Goal: Transaction & Acquisition: Book appointment/travel/reservation

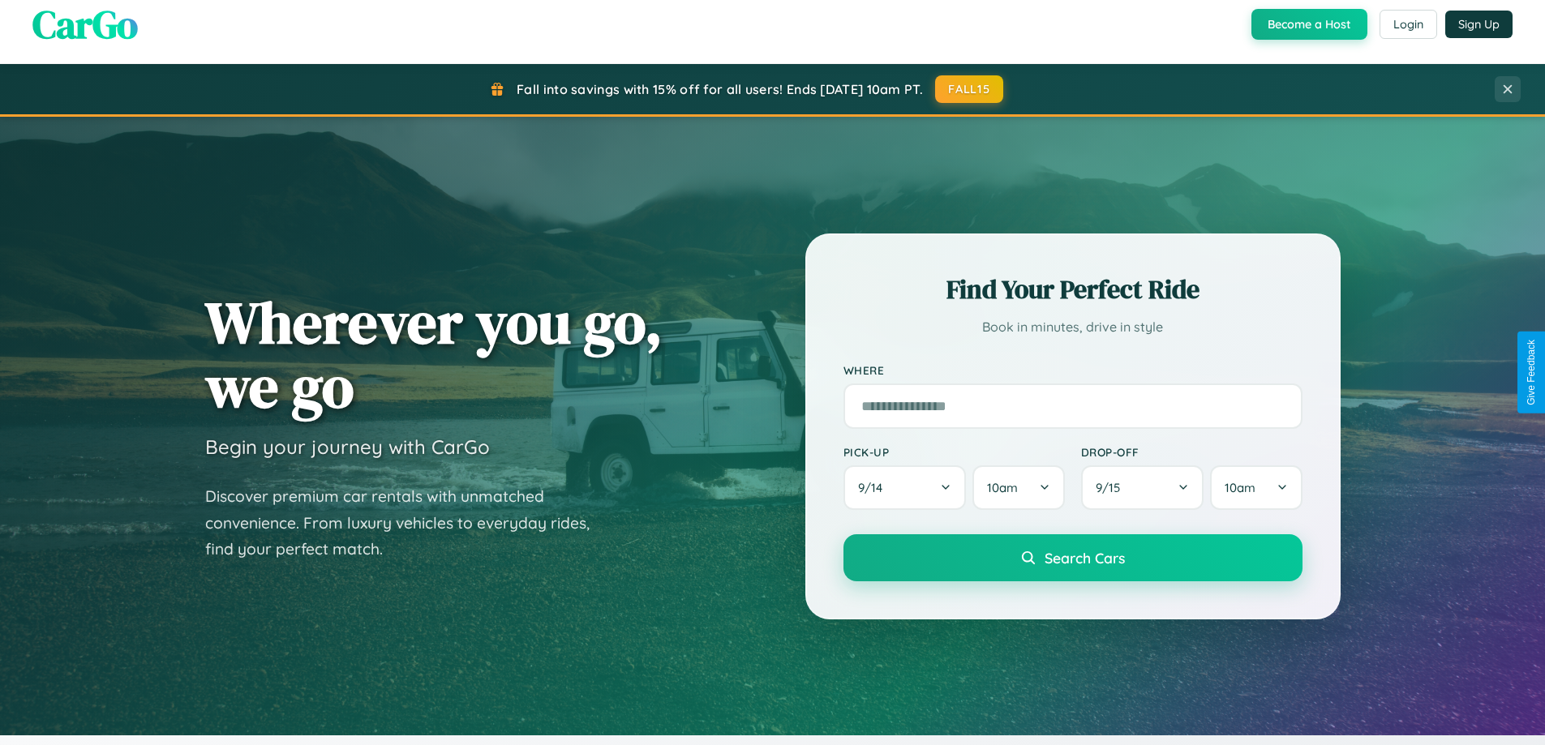
scroll to position [699, 0]
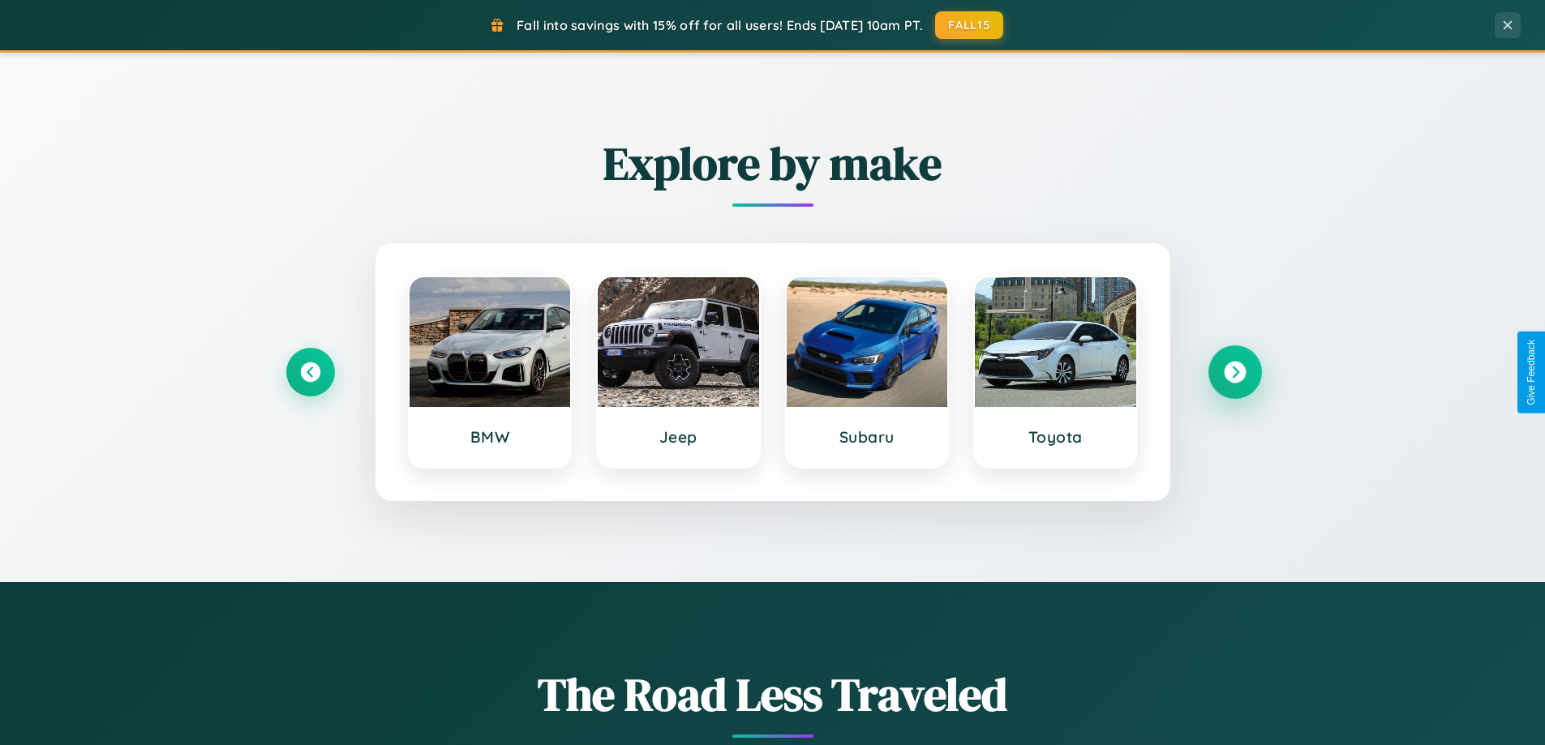
click at [1235, 372] on icon at bounding box center [1235, 373] width 22 height 22
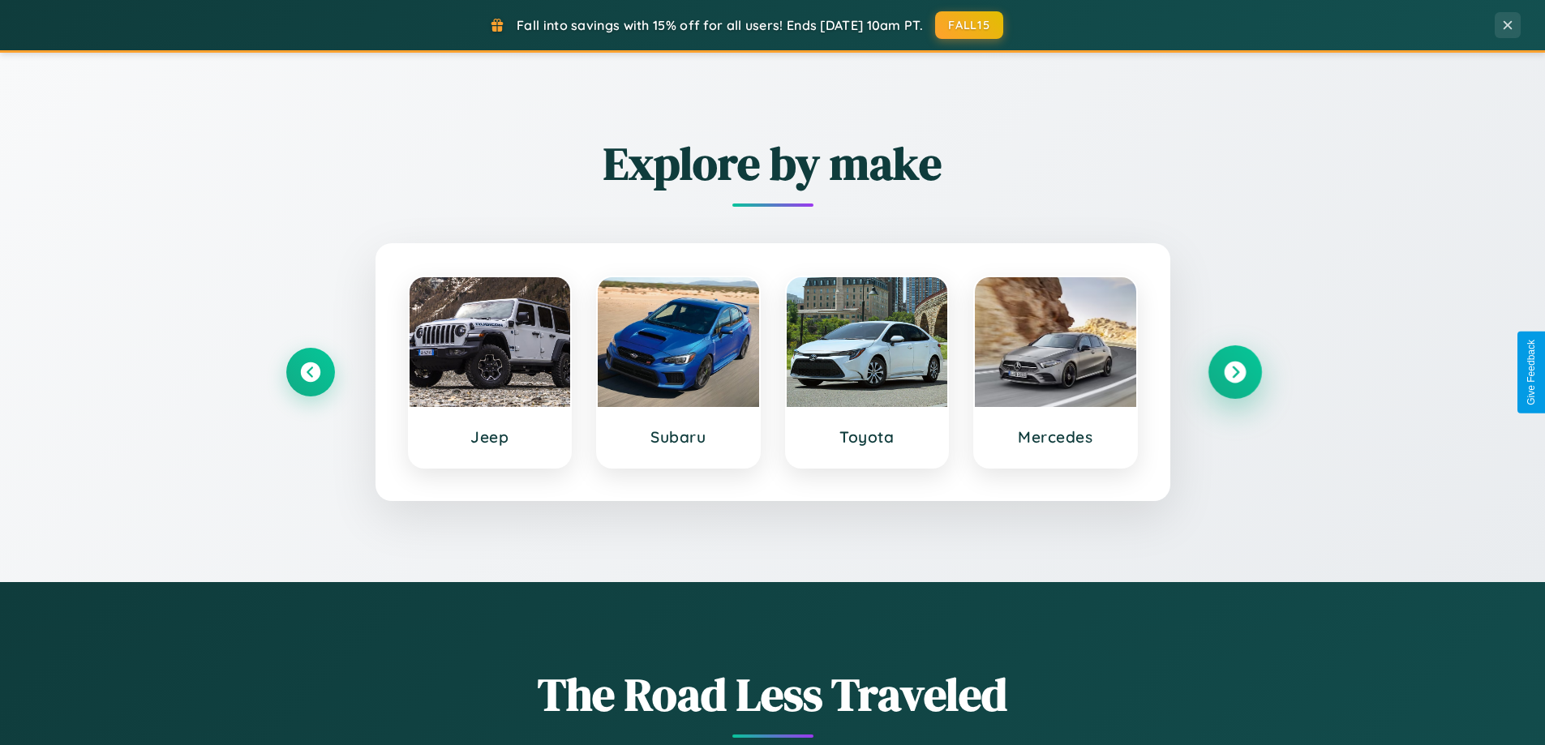
click at [1235, 372] on icon at bounding box center [1235, 373] width 22 height 22
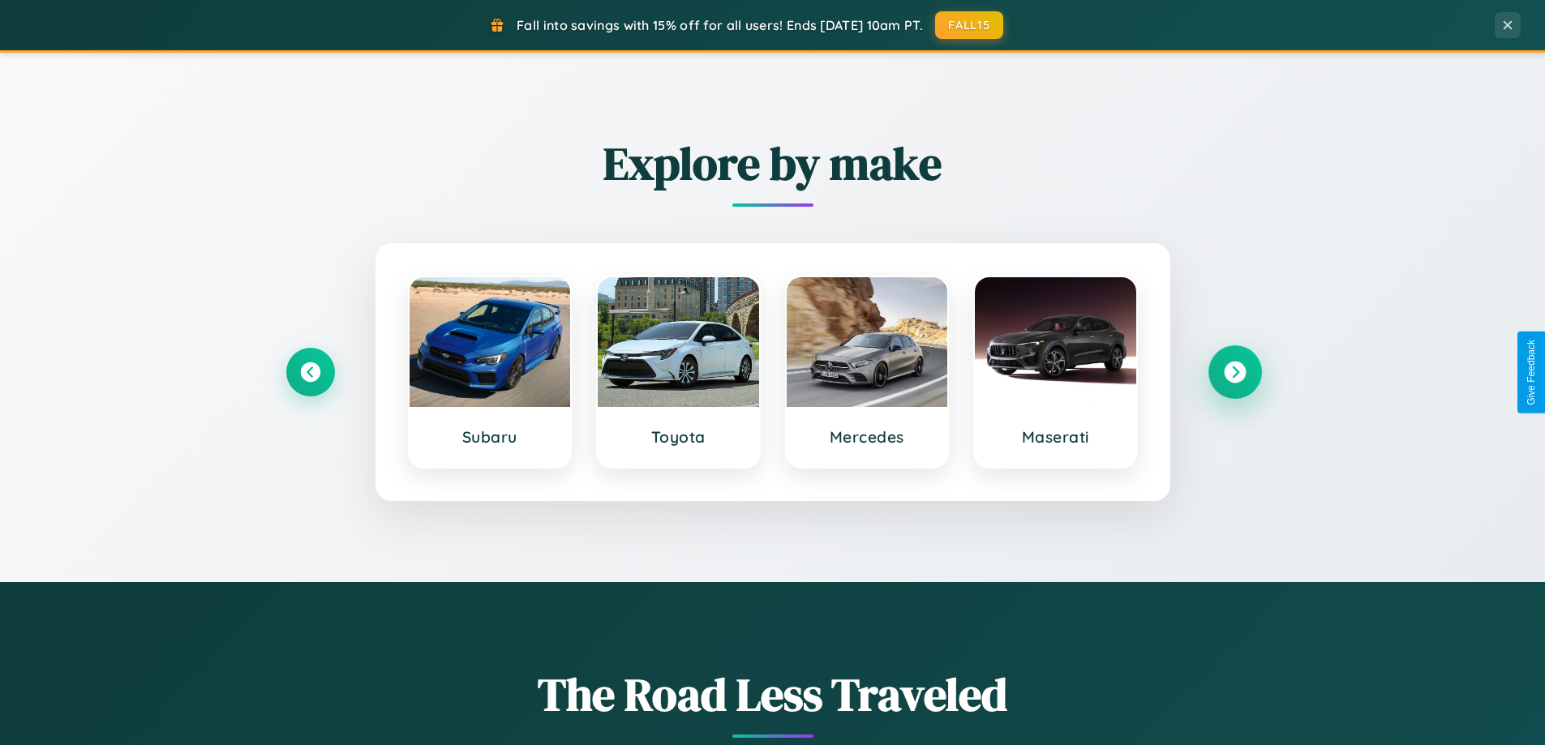
click at [1235, 372] on icon at bounding box center [1235, 373] width 22 height 22
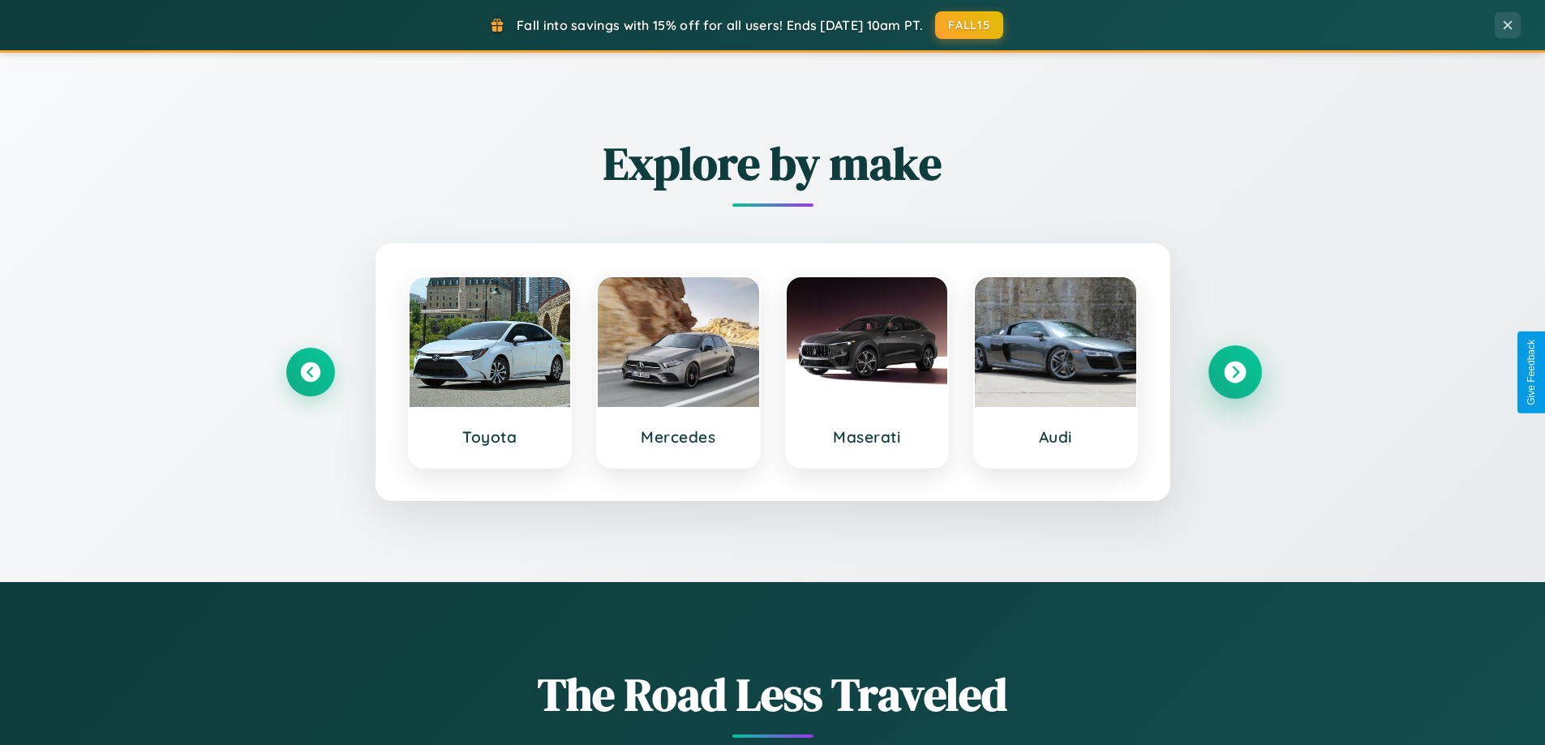
click at [1235, 372] on icon at bounding box center [1235, 373] width 22 height 22
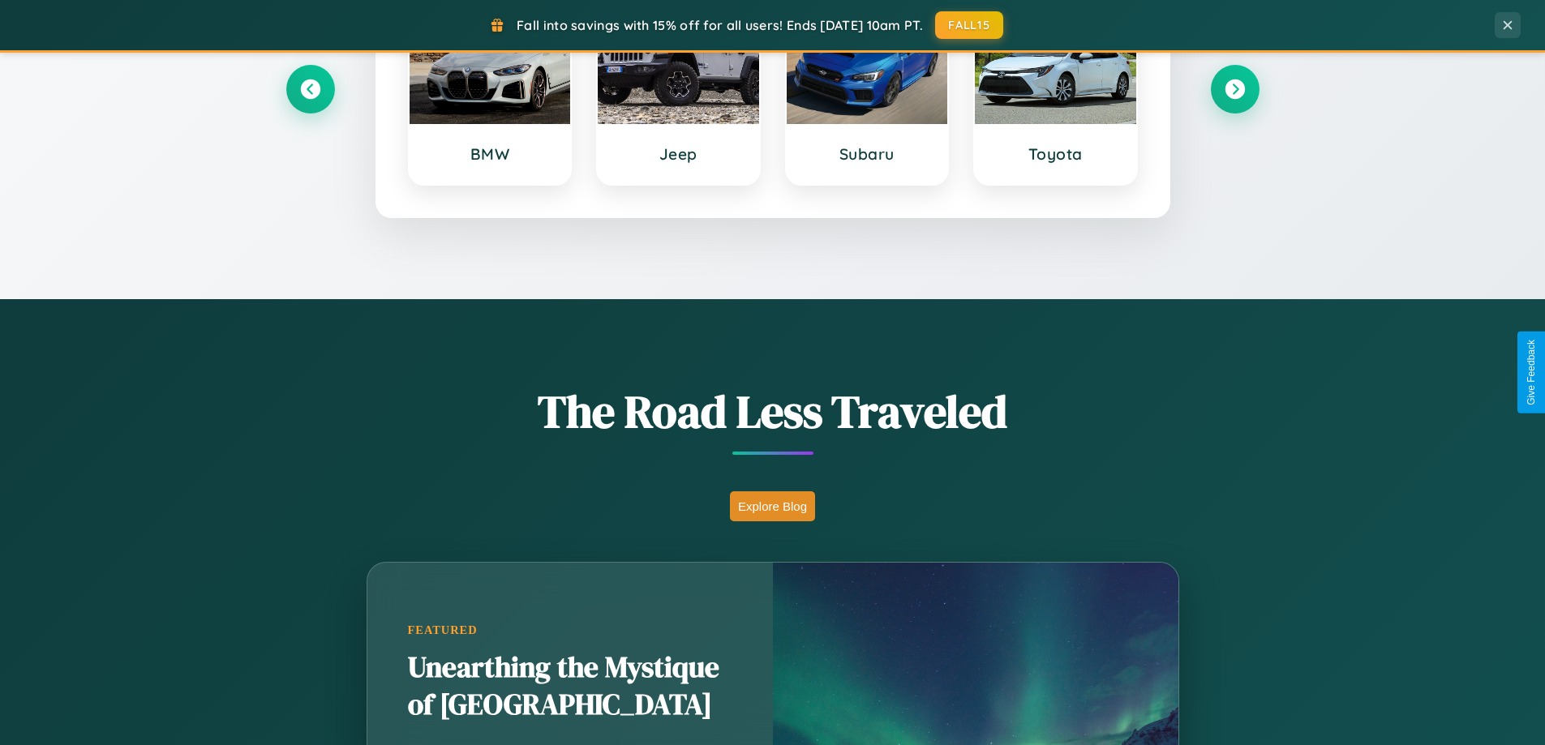
scroll to position [3121, 0]
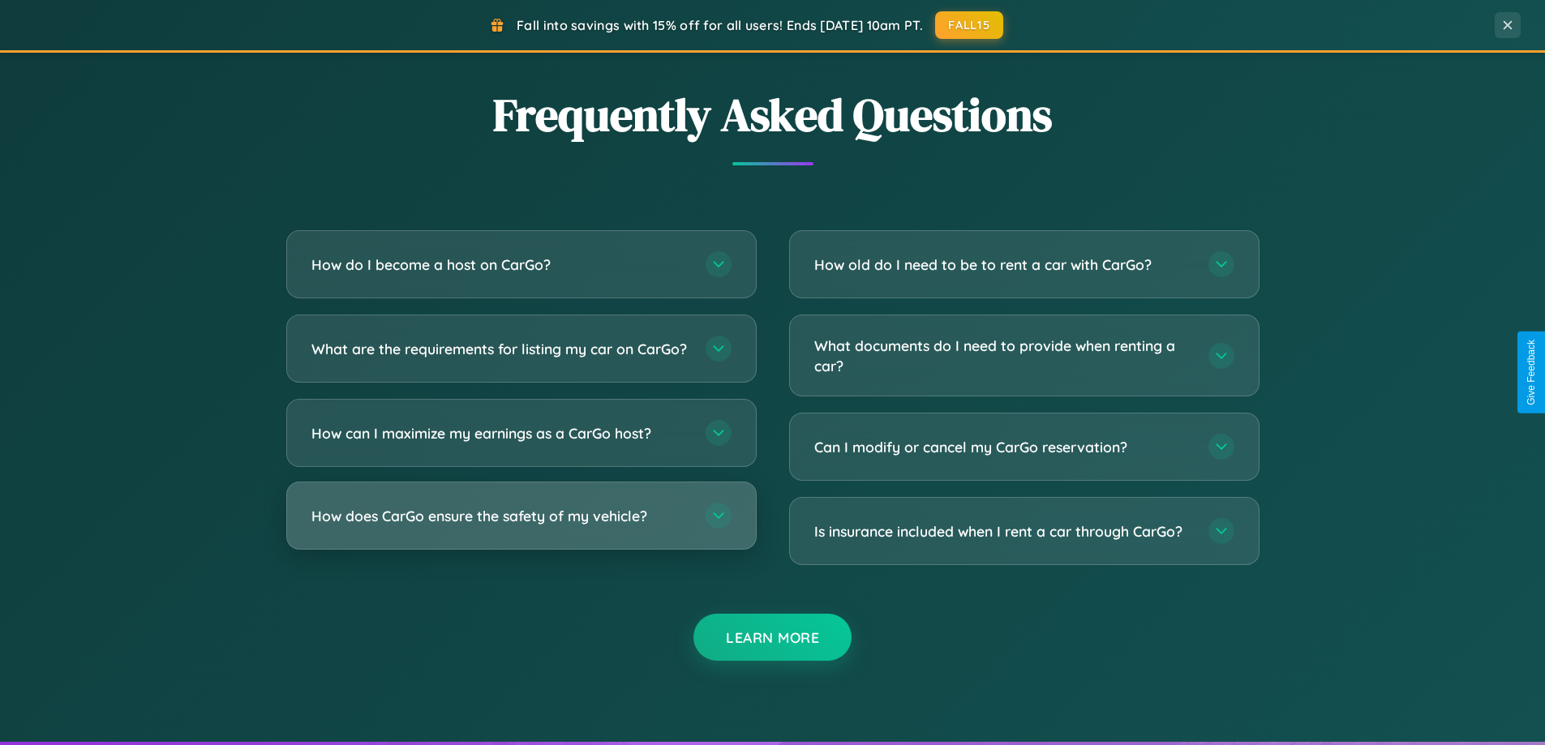
click at [521, 526] on h3 "How does CarGo ensure the safety of my vehicle?" at bounding box center [500, 516] width 378 height 20
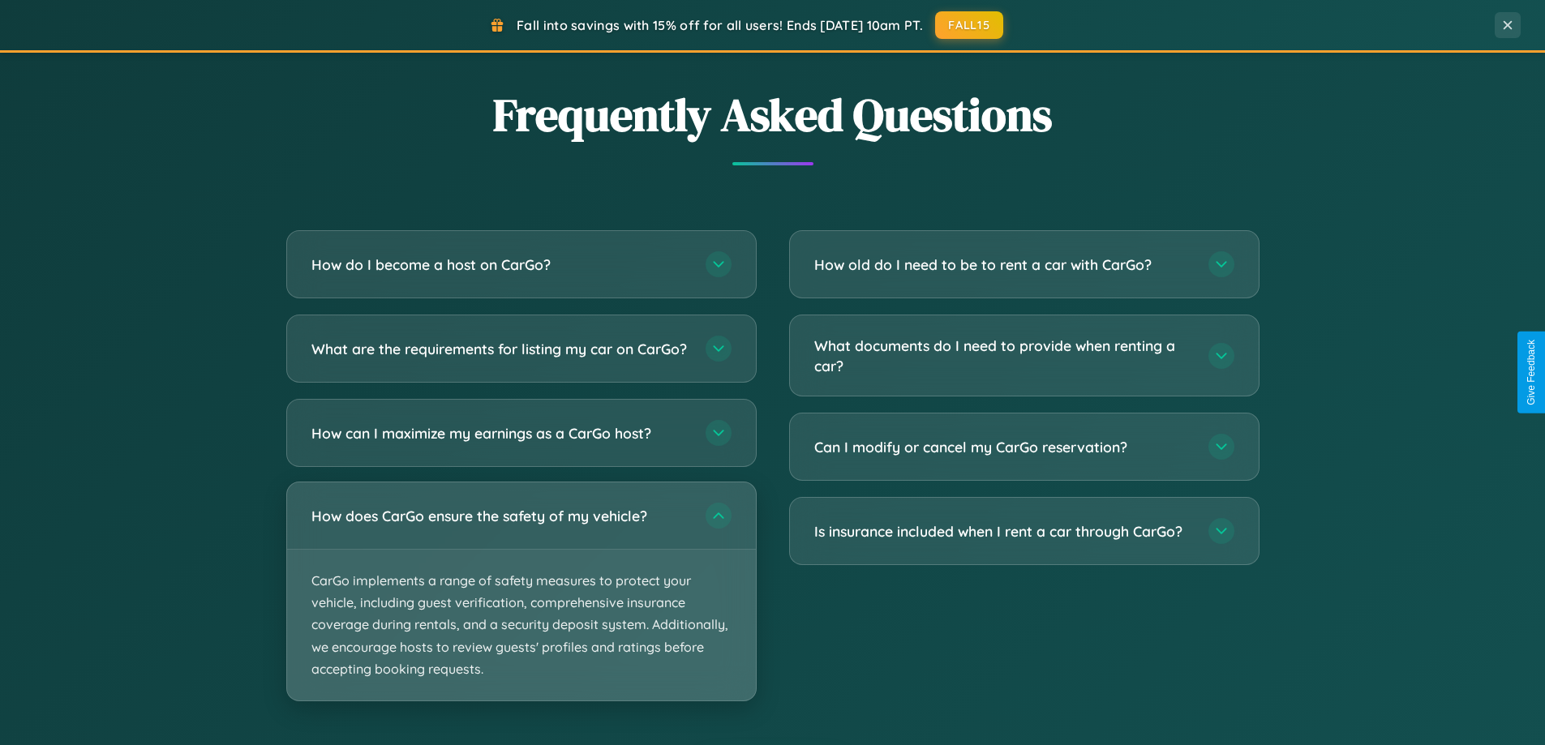
click at [521, 605] on p "CarGo implements a range of safety measures to protect your vehicle, including …" at bounding box center [521, 625] width 469 height 151
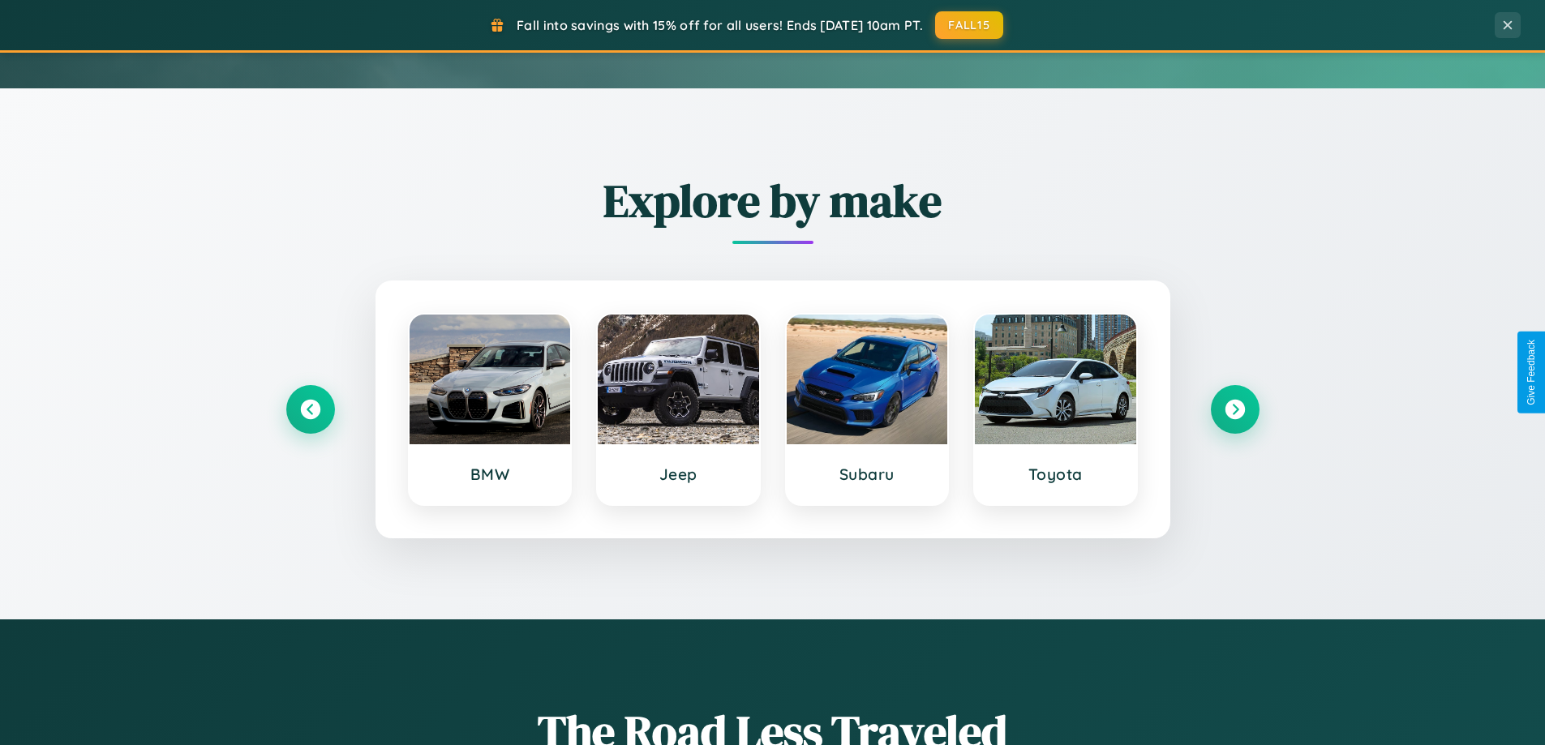
scroll to position [48, 0]
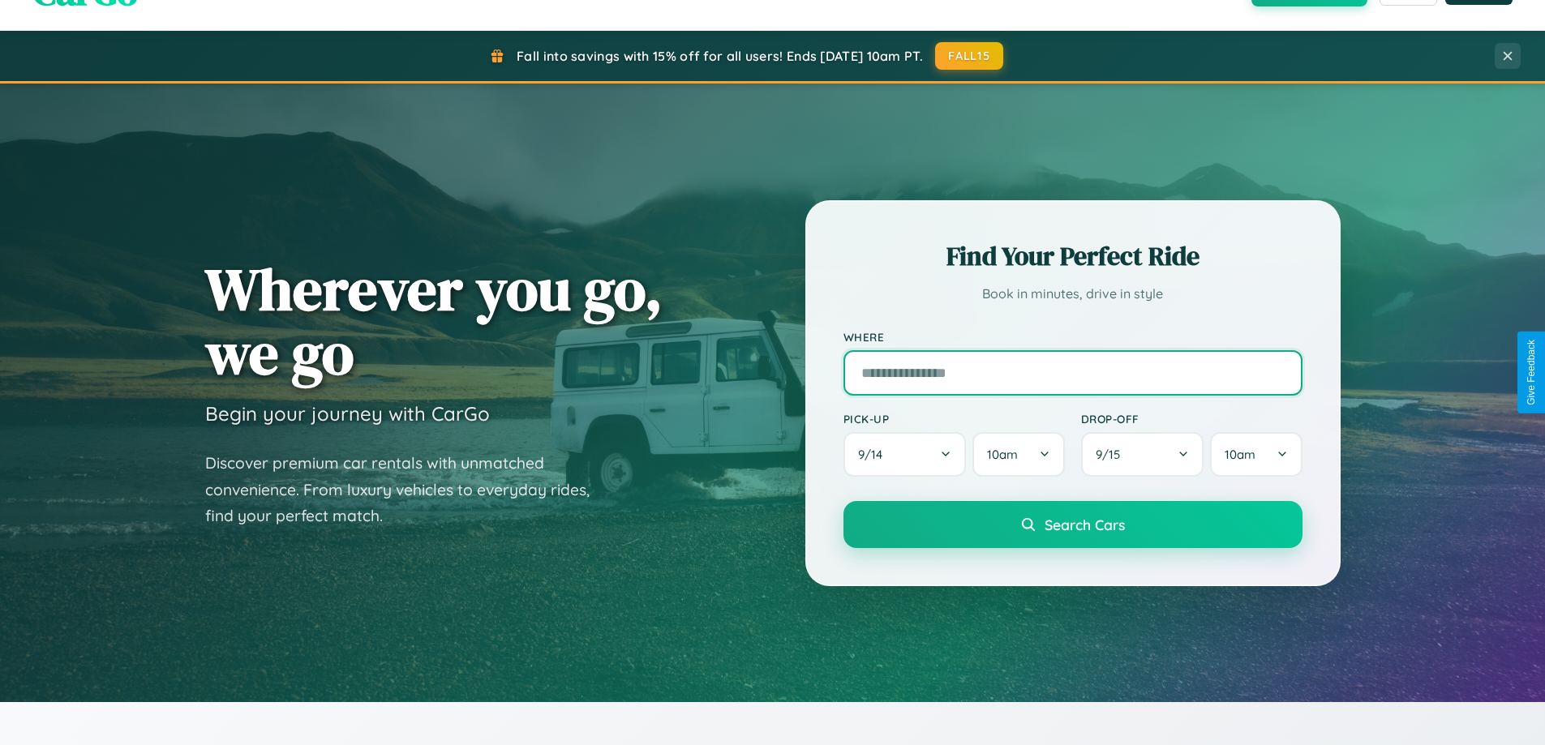
click at [1072, 372] on input "text" at bounding box center [1073, 372] width 459 height 45
type input "*****"
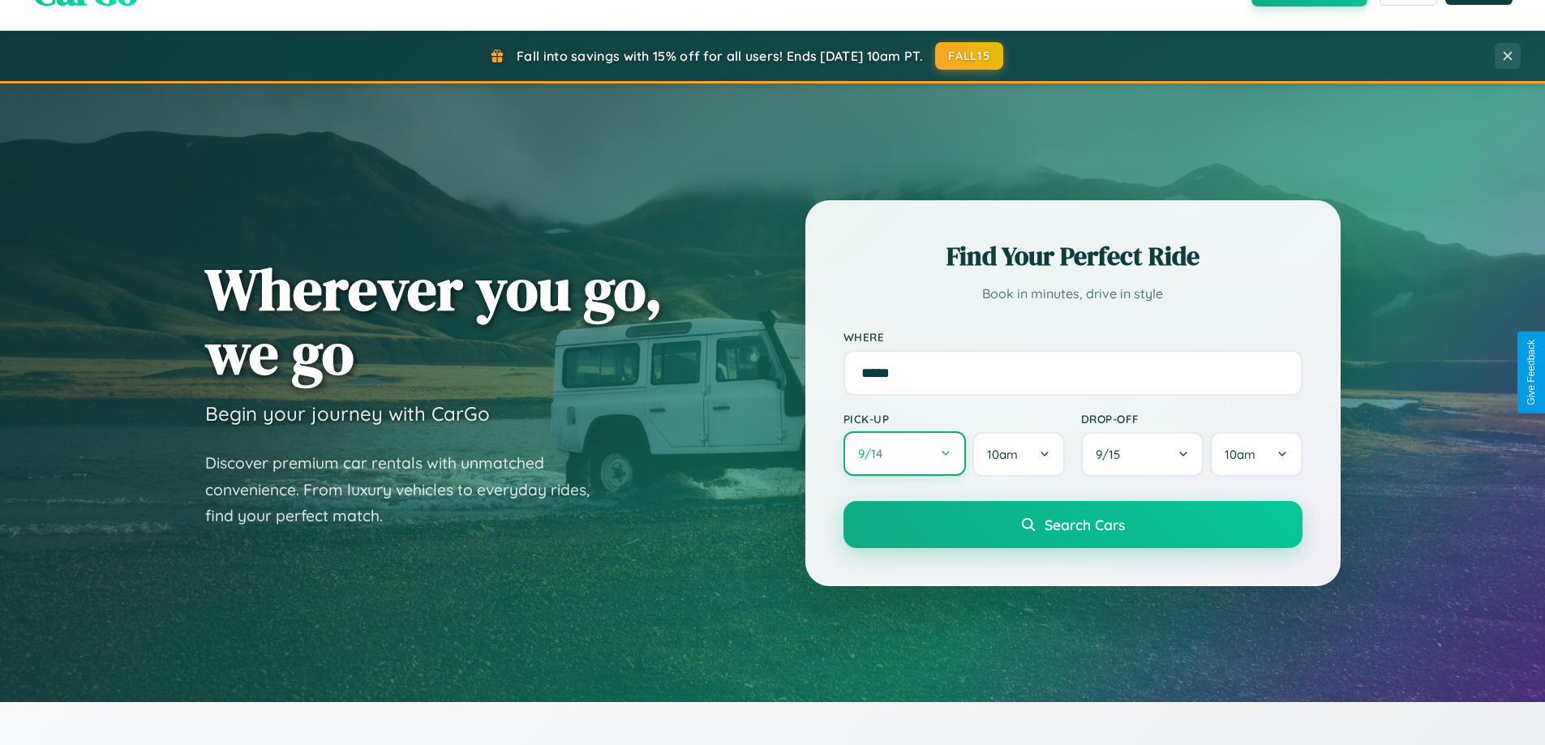
click at [904, 455] on button "9 / 14" at bounding box center [905, 454] width 123 height 45
select select "*"
select select "****"
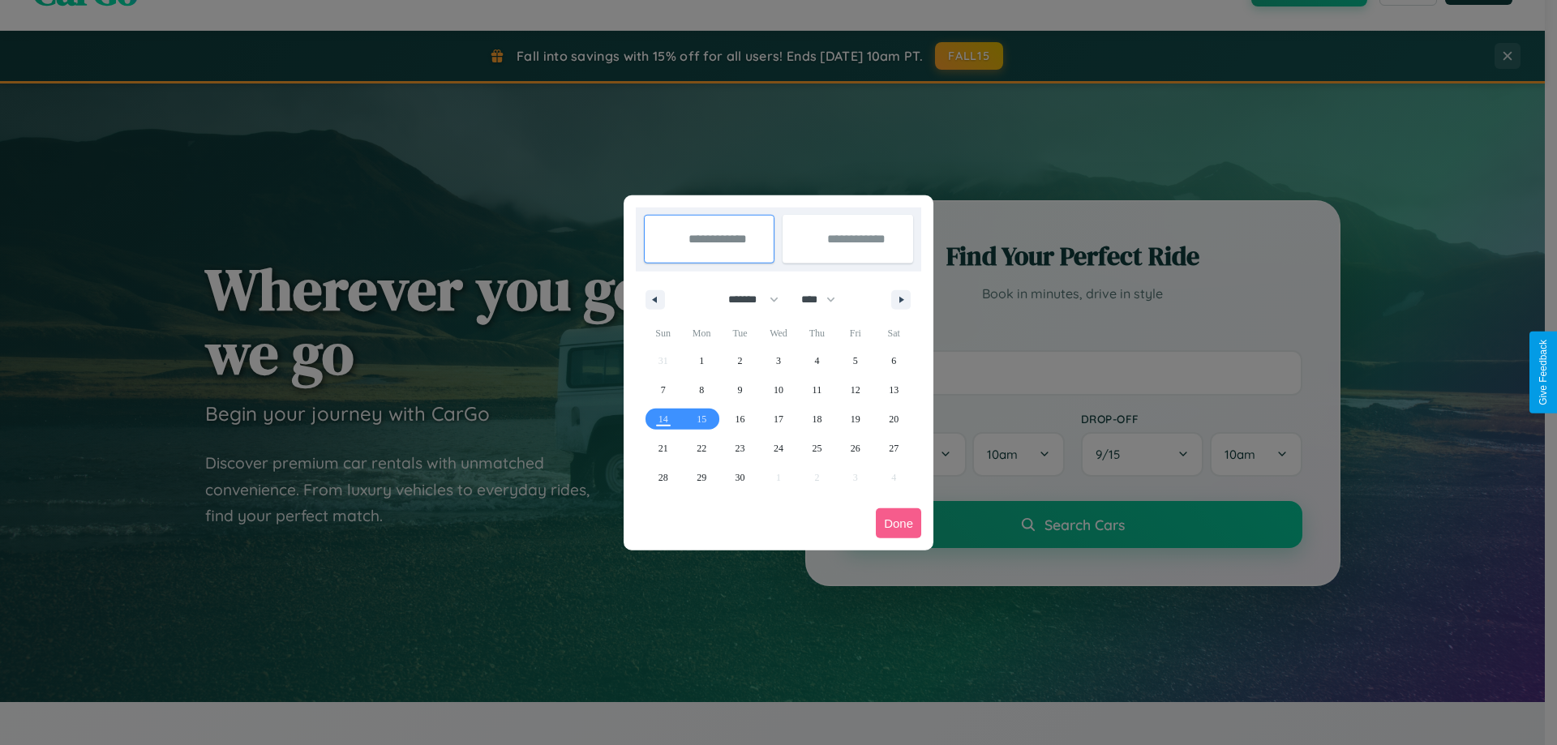
drag, startPoint x: 746, startPoint y: 299, endPoint x: 779, endPoint y: 325, distance: 41.6
click at [746, 299] on select "******* ******** ***** ***** *** **** **** ****** ********* ******* ******** **…" at bounding box center [750, 299] width 69 height 27
select select "*"
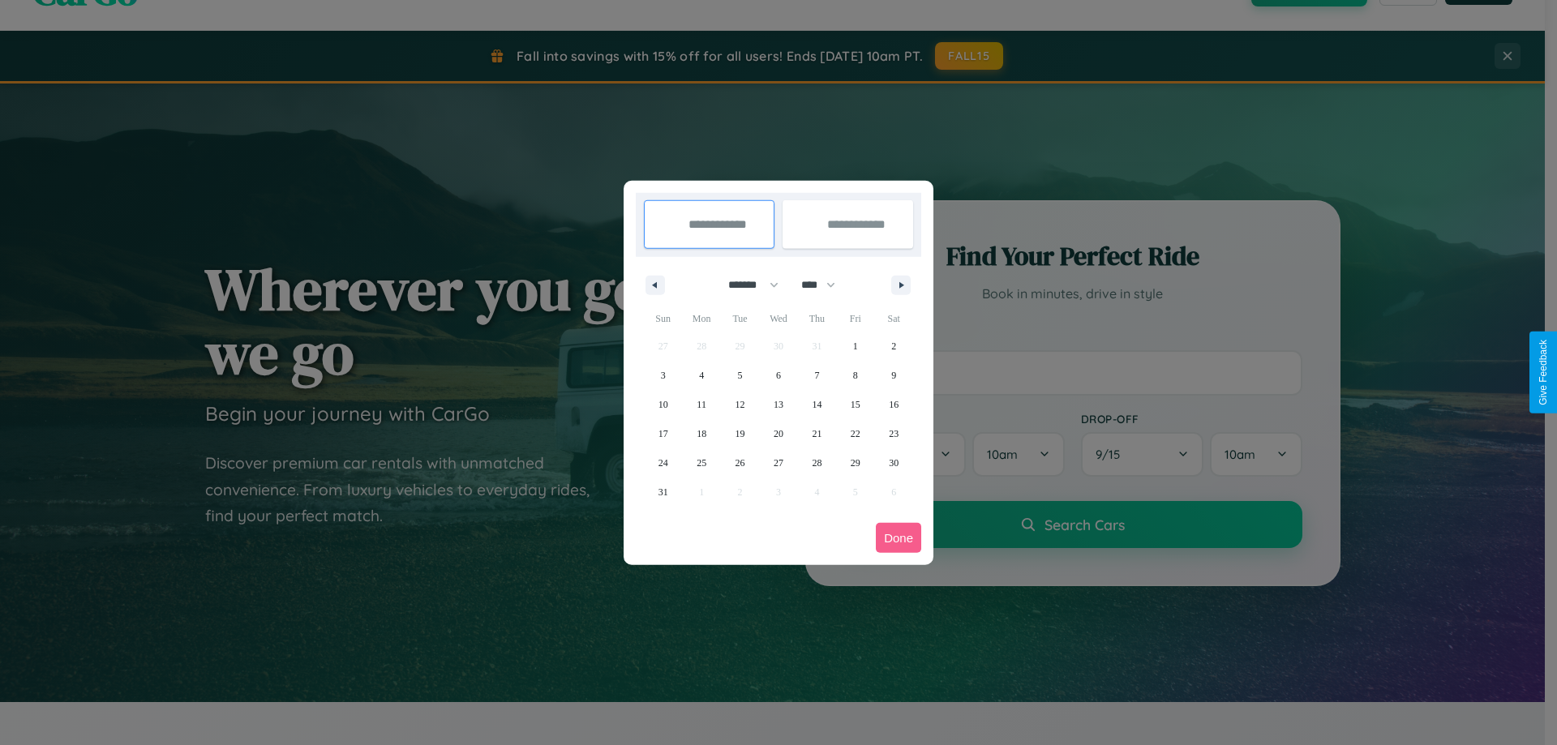
drag, startPoint x: 826, startPoint y: 285, endPoint x: 779, endPoint y: 325, distance: 62.1
click at [826, 285] on select "**** **** **** **** **** **** **** **** **** **** **** **** **** **** **** ****…" at bounding box center [817, 285] width 49 height 27
select select "****"
click at [663, 462] on span "23" at bounding box center [664, 463] width 10 height 29
type input "**********"
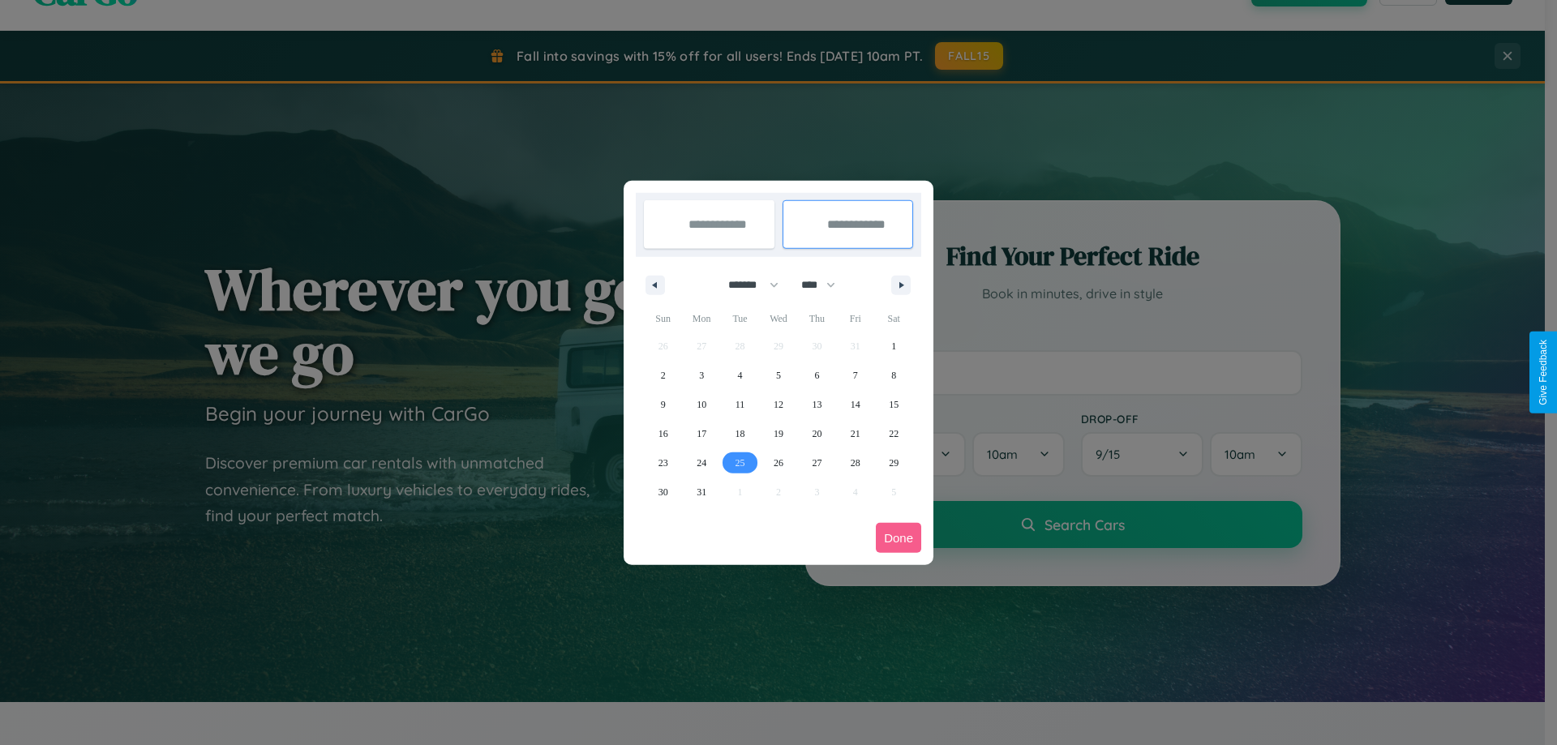
click at [740, 462] on span "25" at bounding box center [741, 463] width 10 height 29
type input "**********"
click at [899, 538] on button "Done" at bounding box center [898, 538] width 45 height 30
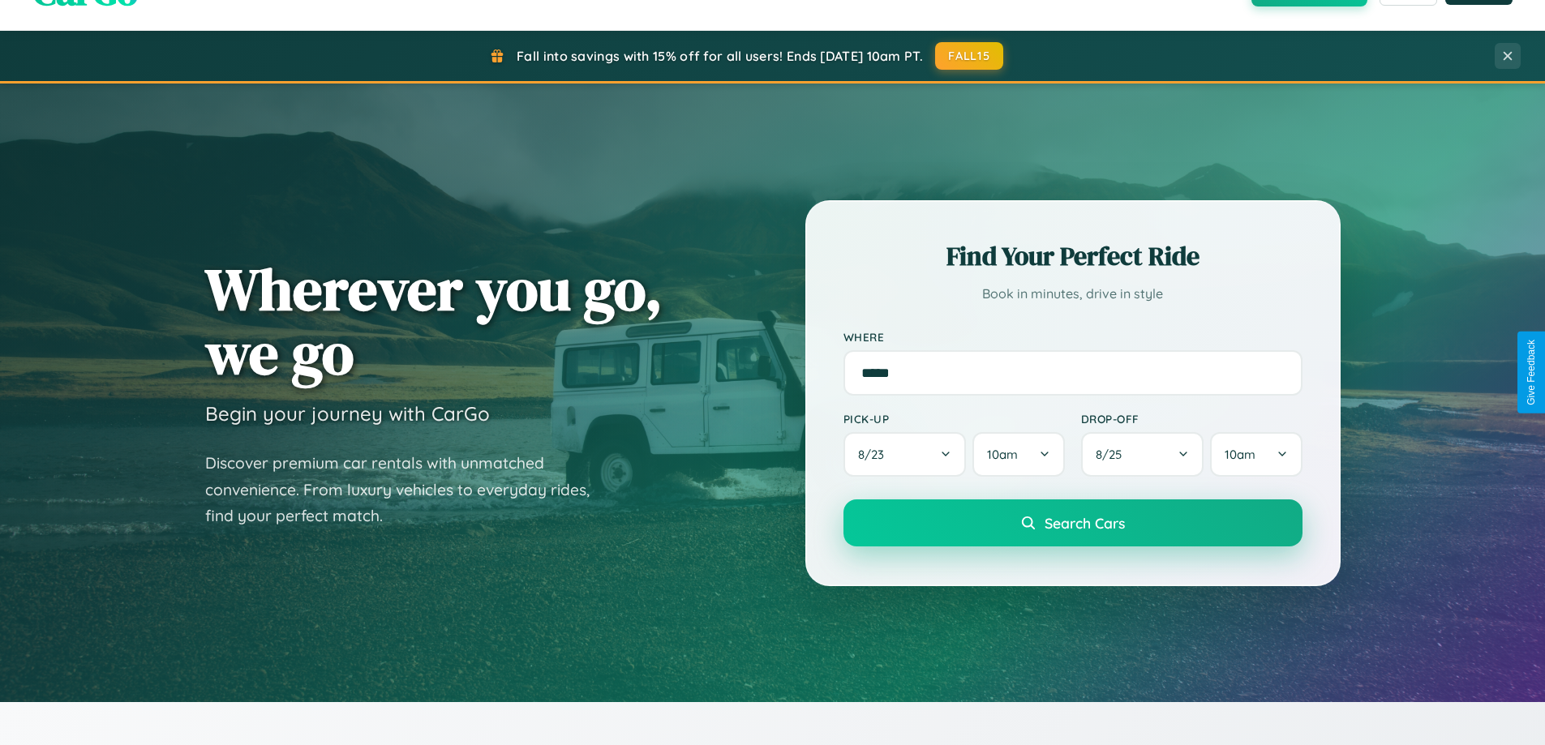
click at [1072, 523] on span "Search Cars" at bounding box center [1085, 523] width 80 height 18
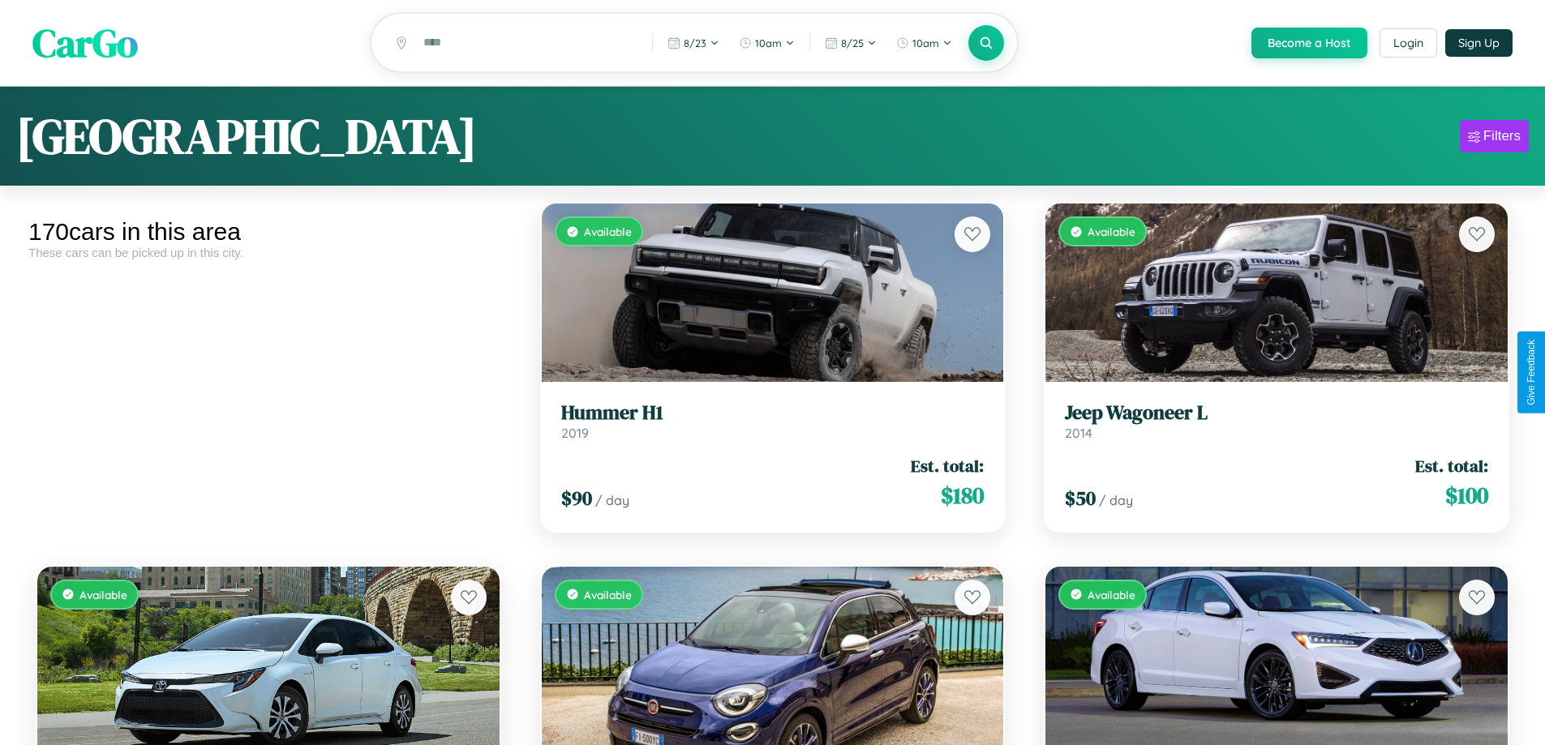
scroll to position [16210, 0]
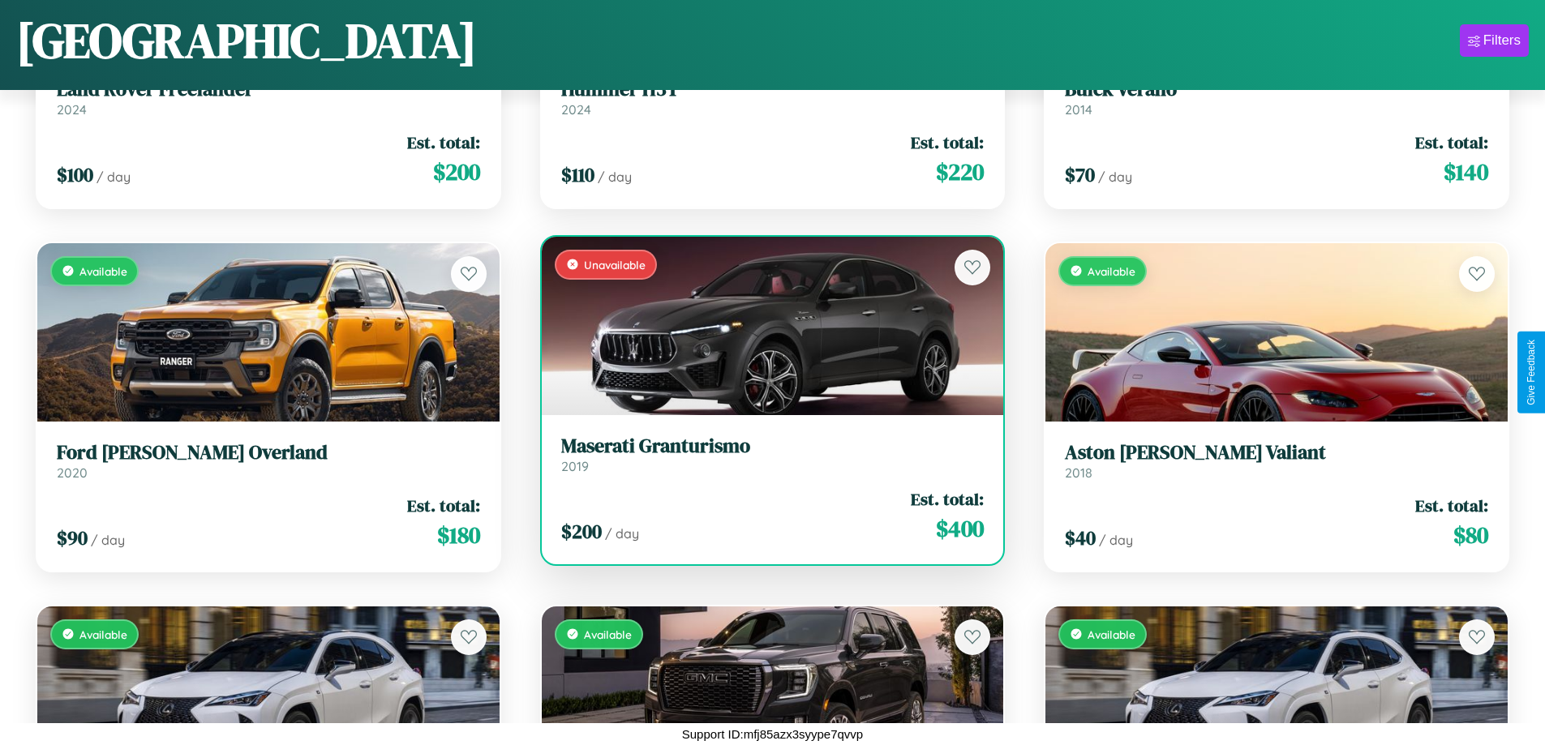
click at [766, 461] on link "Maserati Granturismo 2019" at bounding box center [772, 455] width 423 height 40
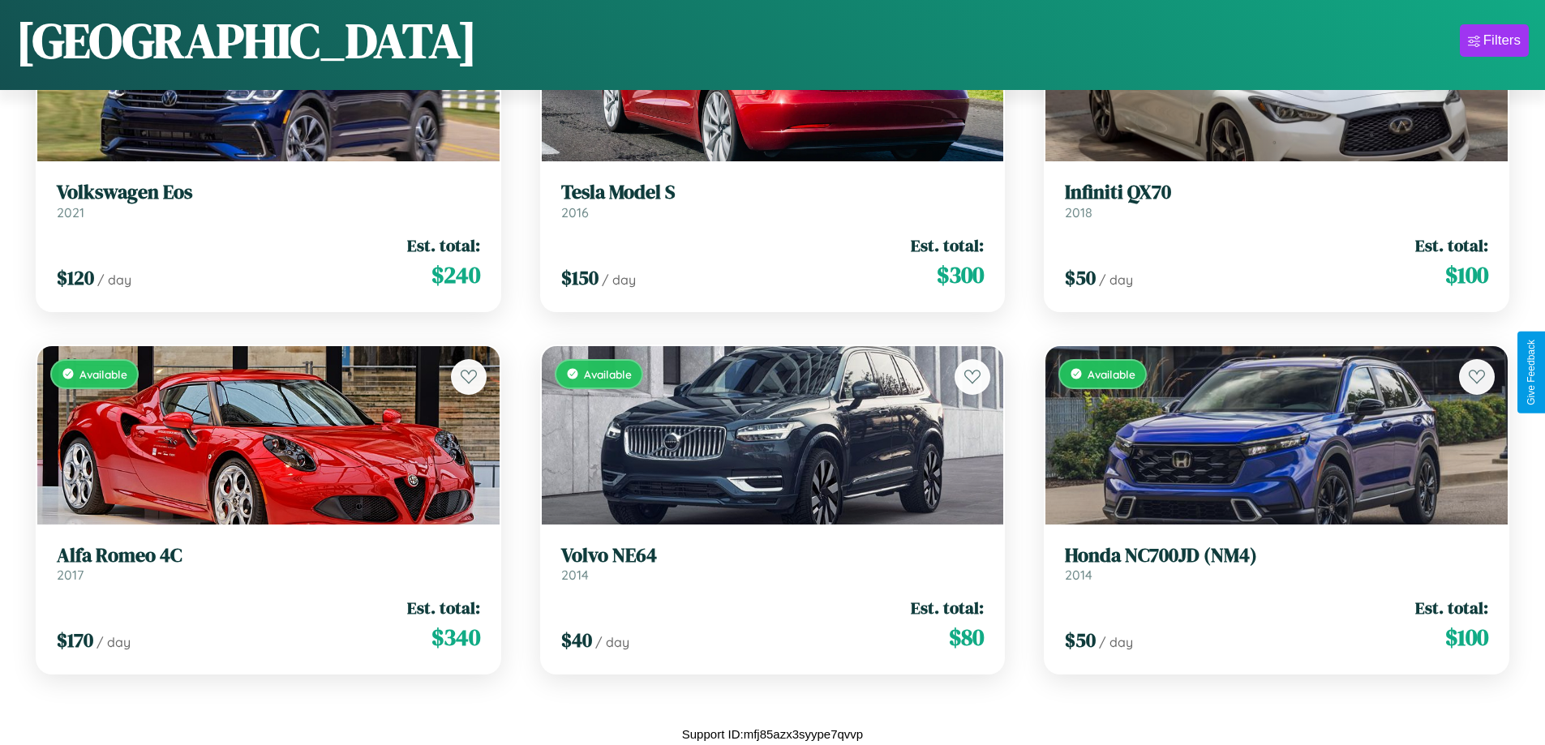
scroll to position [0, 0]
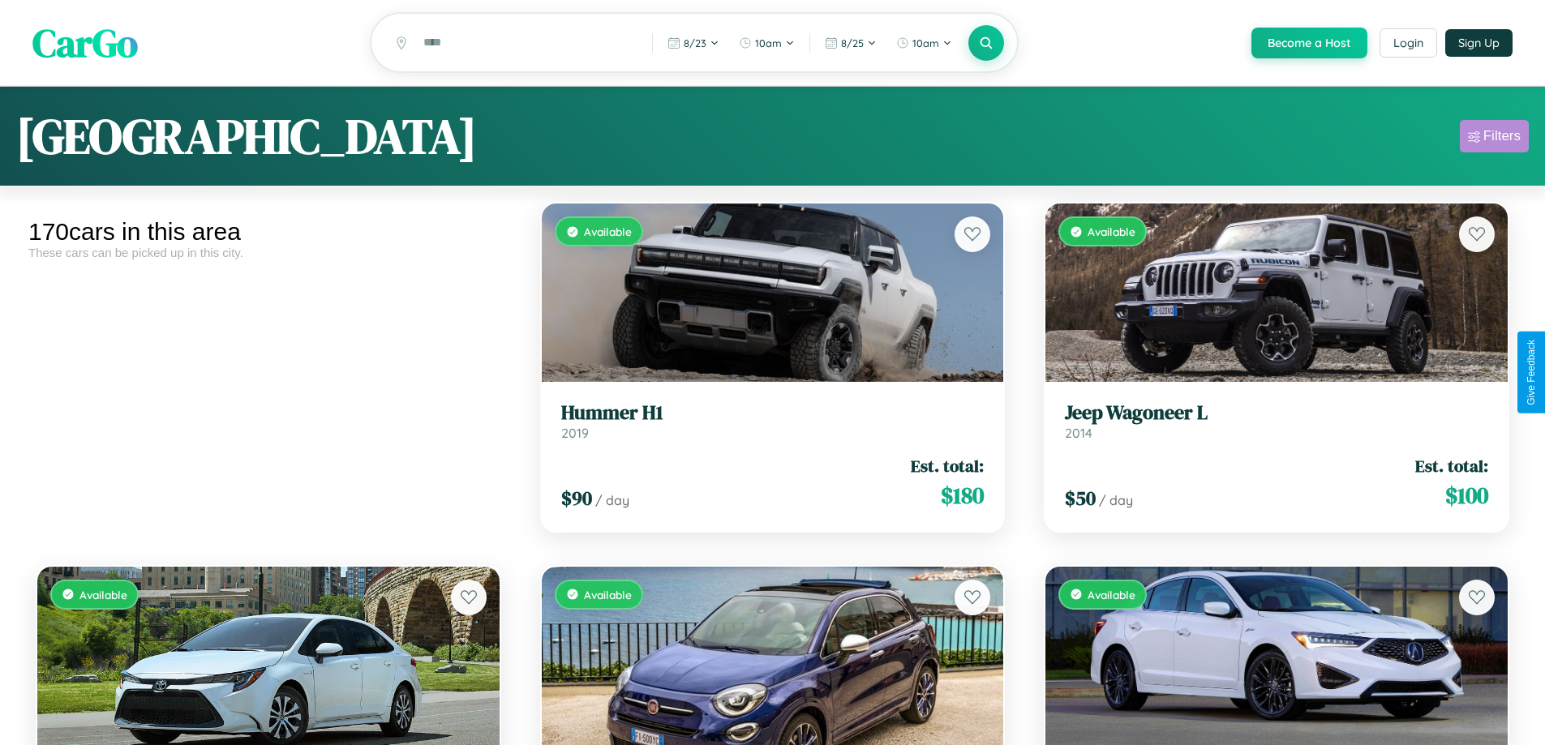
click at [1494, 139] on div "Filters" at bounding box center [1502, 136] width 37 height 16
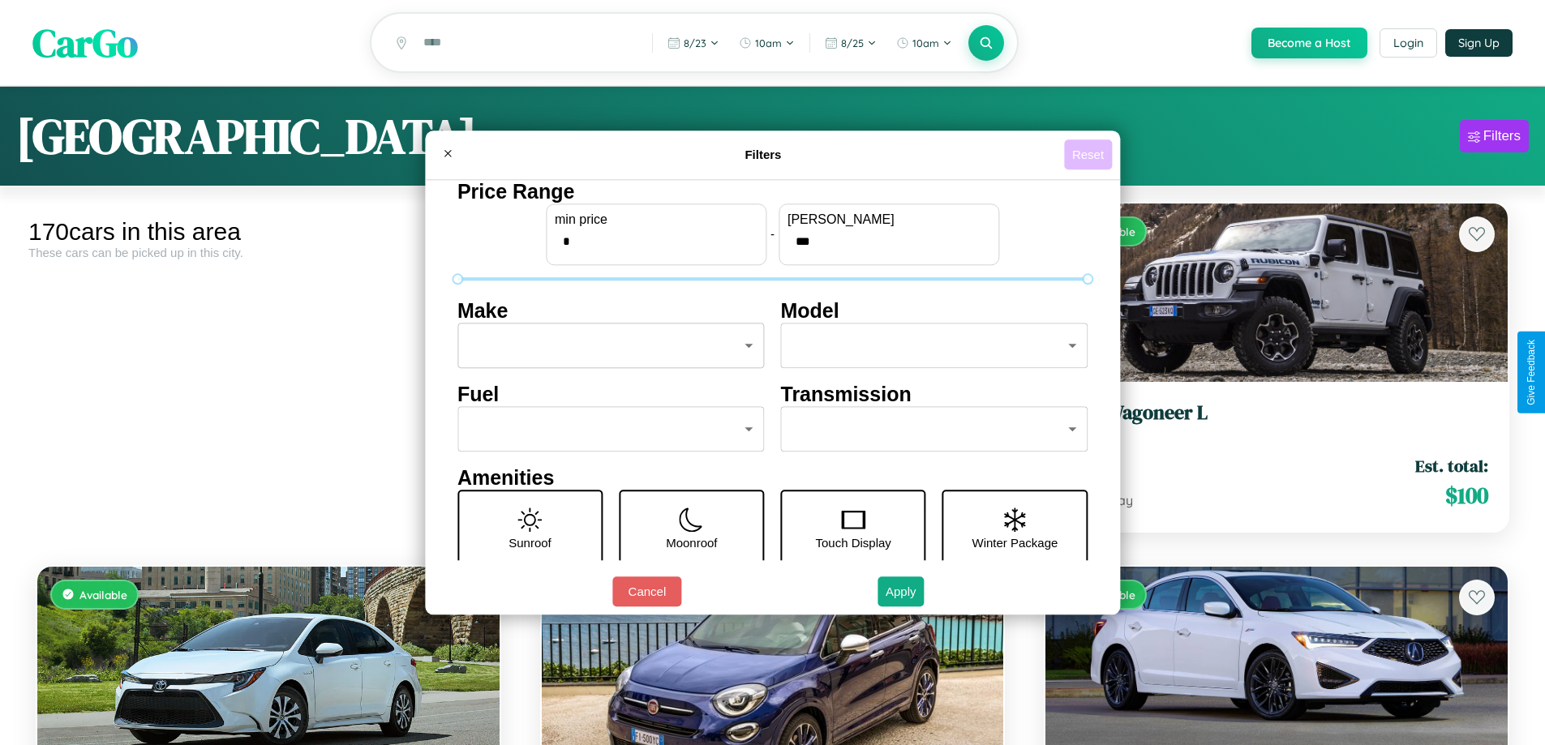
click at [1090, 154] on button "Reset" at bounding box center [1088, 155] width 48 height 30
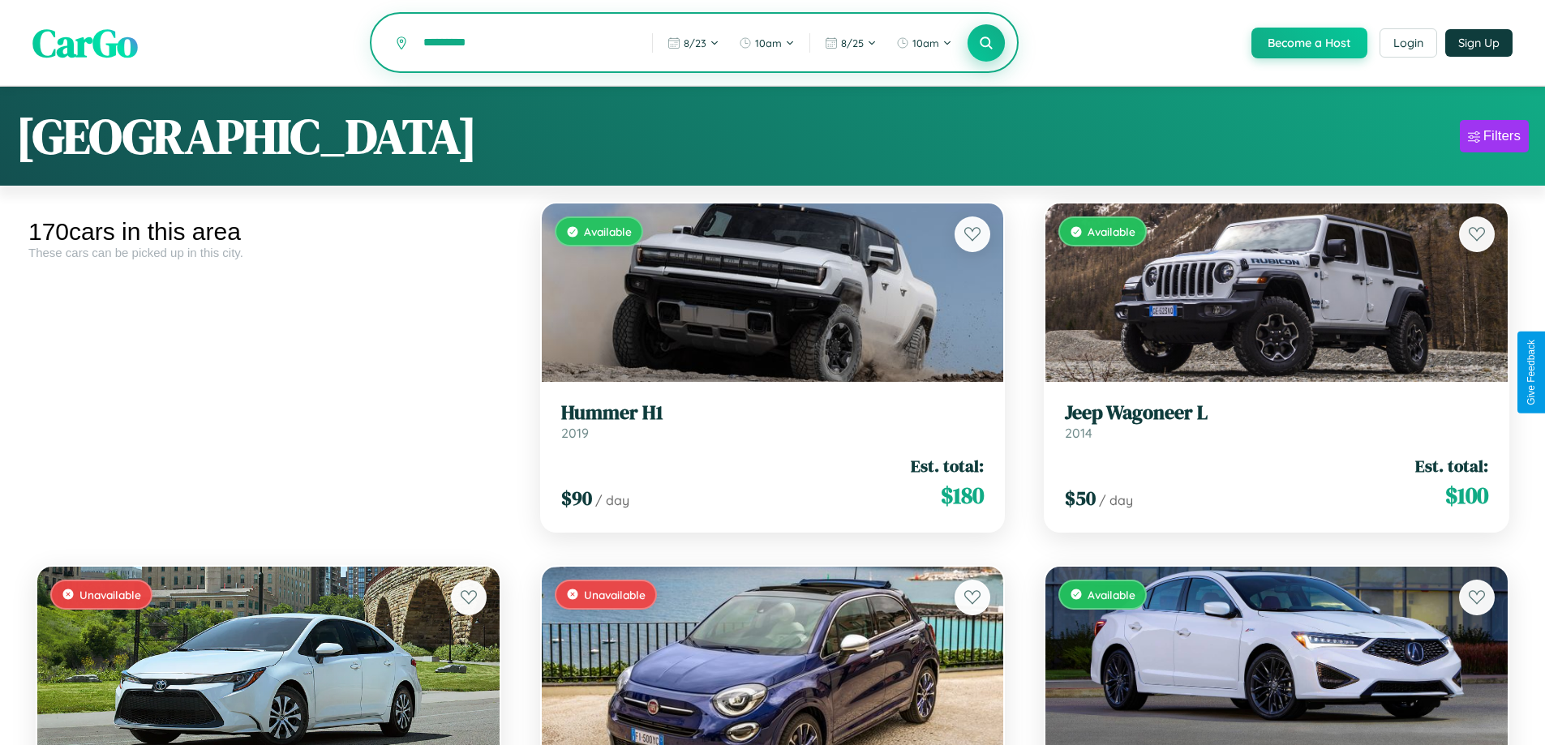
type input "*********"
click at [986, 44] on icon at bounding box center [986, 42] width 15 height 15
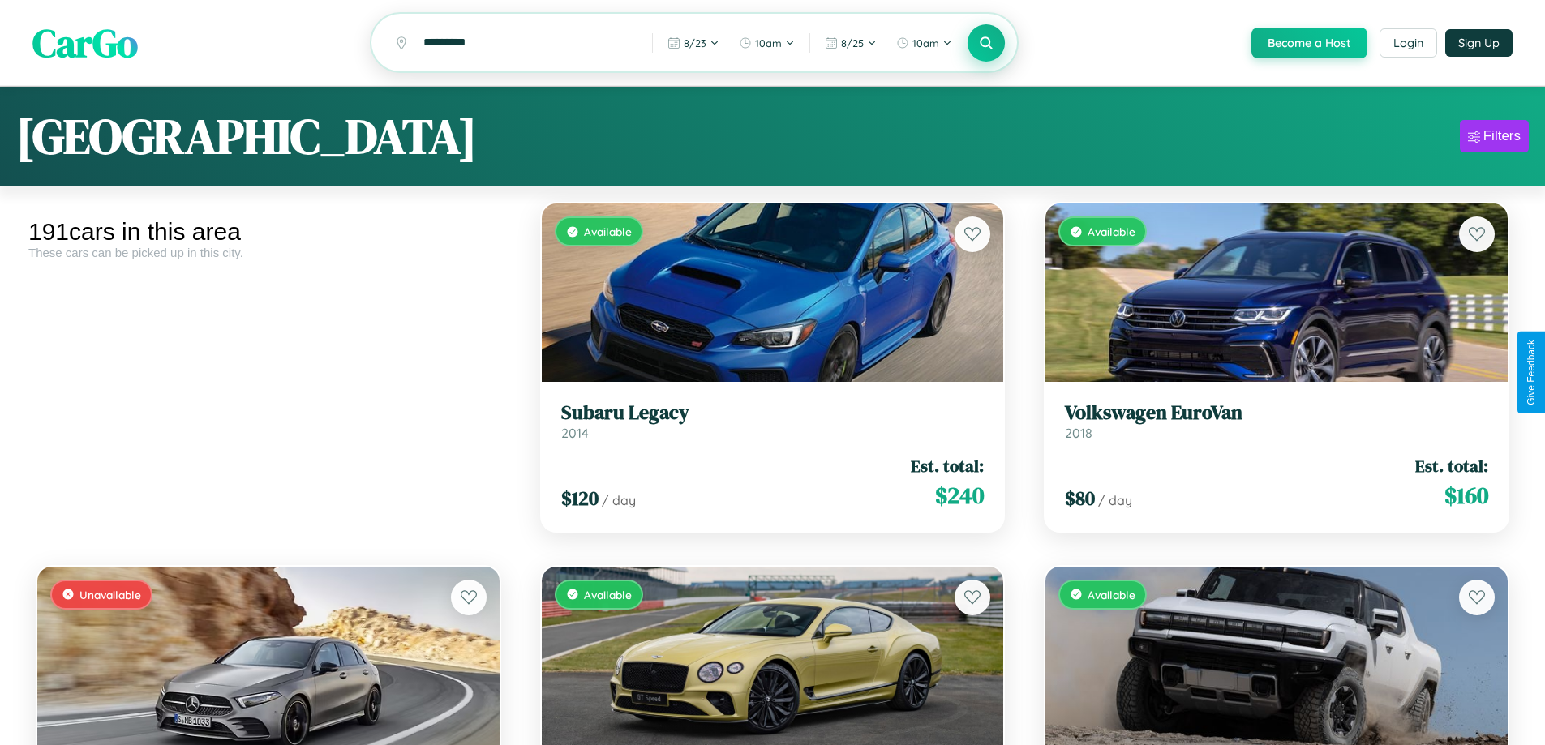
scroll to position [98, 0]
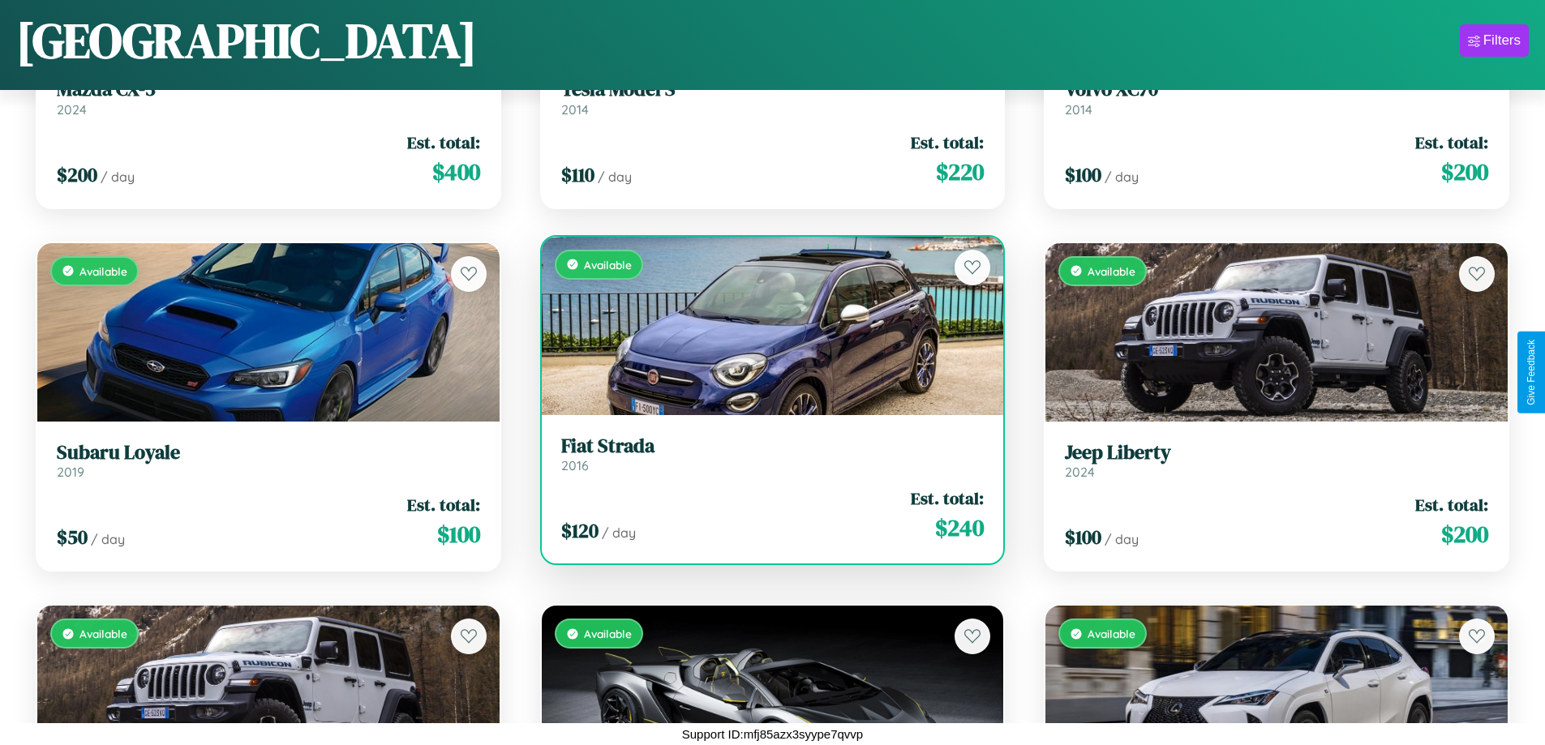
click at [766, 326] on div "Available" at bounding box center [773, 326] width 462 height 178
click at [766, 325] on div "Available" at bounding box center [773, 326] width 462 height 178
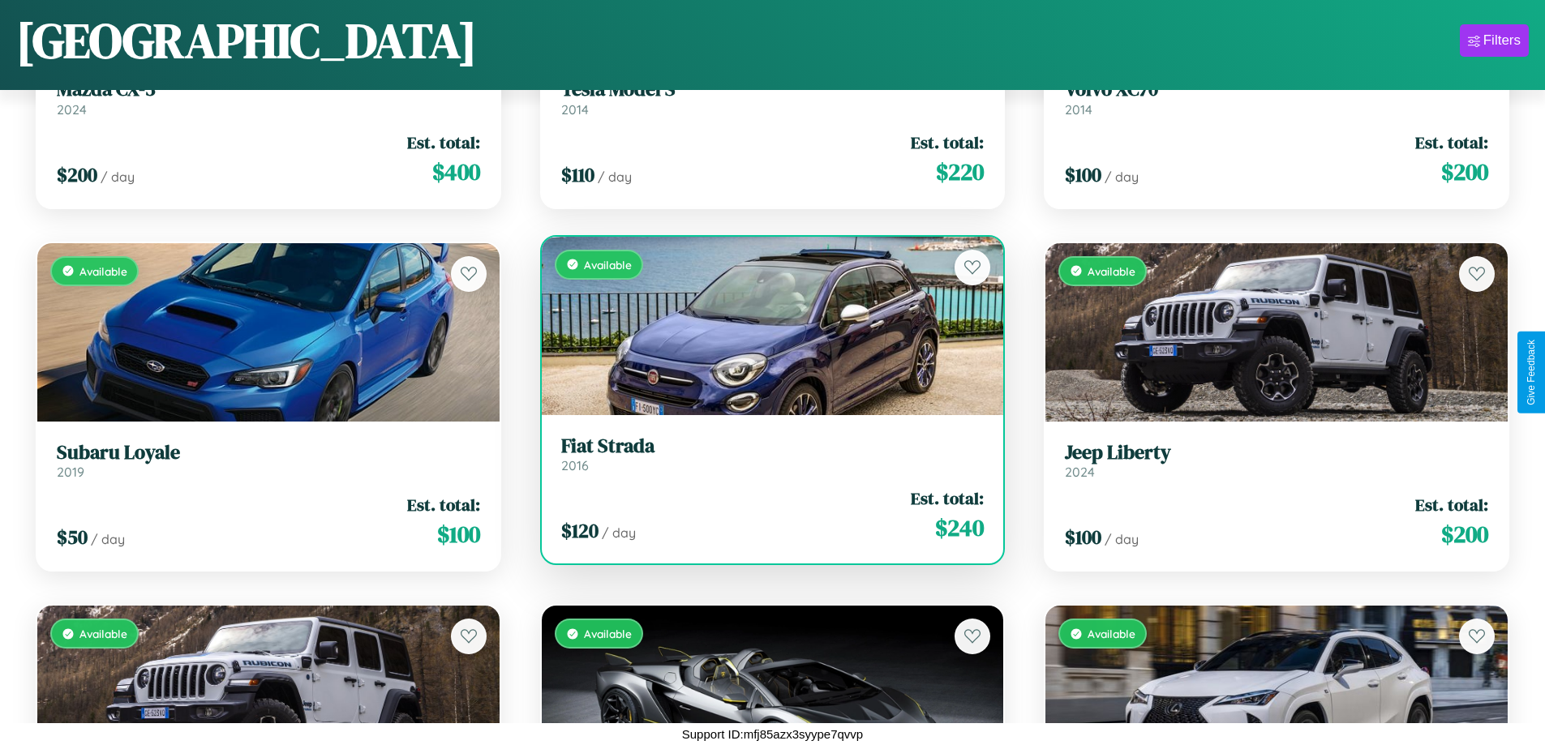
click at [766, 325] on div "Available" at bounding box center [773, 326] width 462 height 178
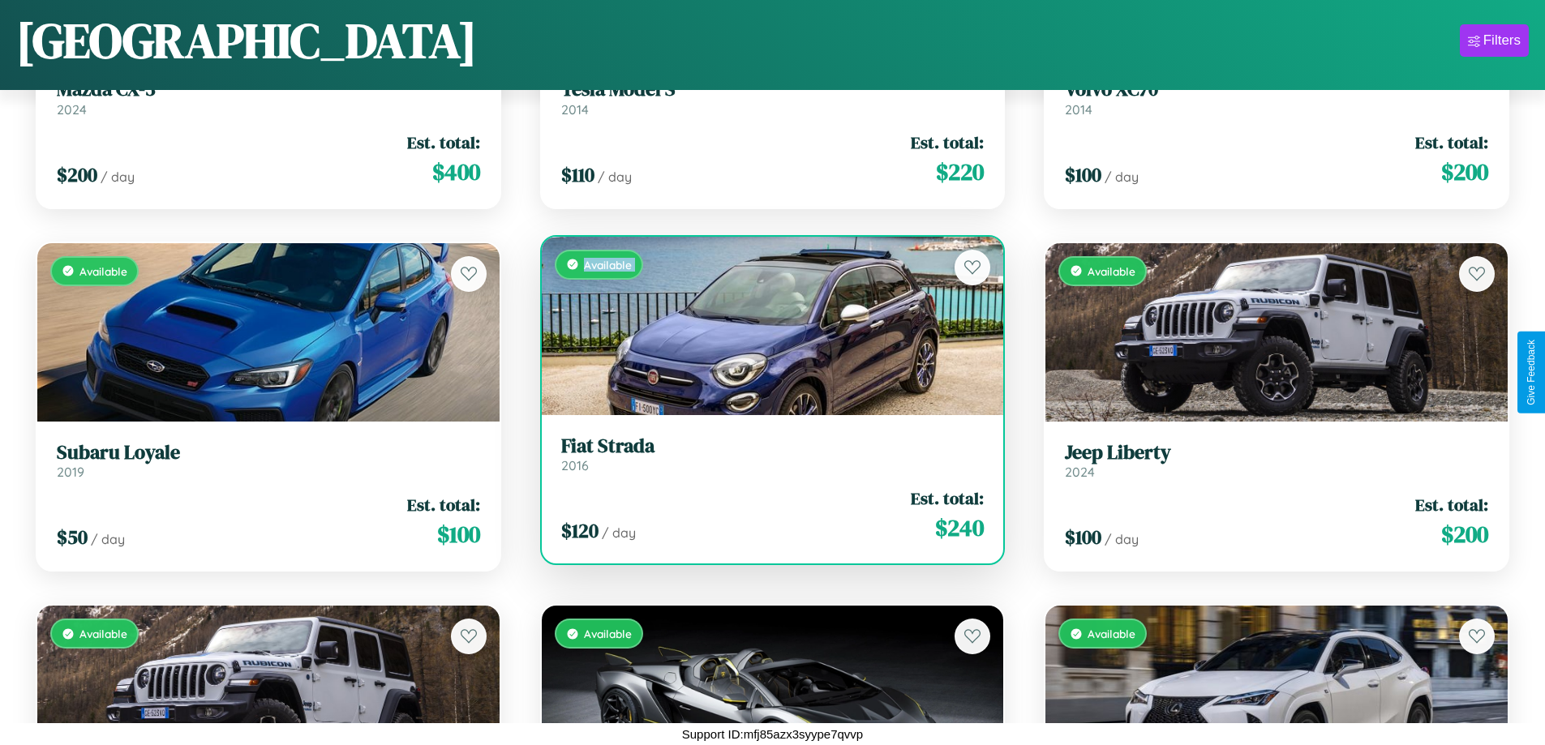
click at [766, 325] on div "Available" at bounding box center [773, 326] width 462 height 178
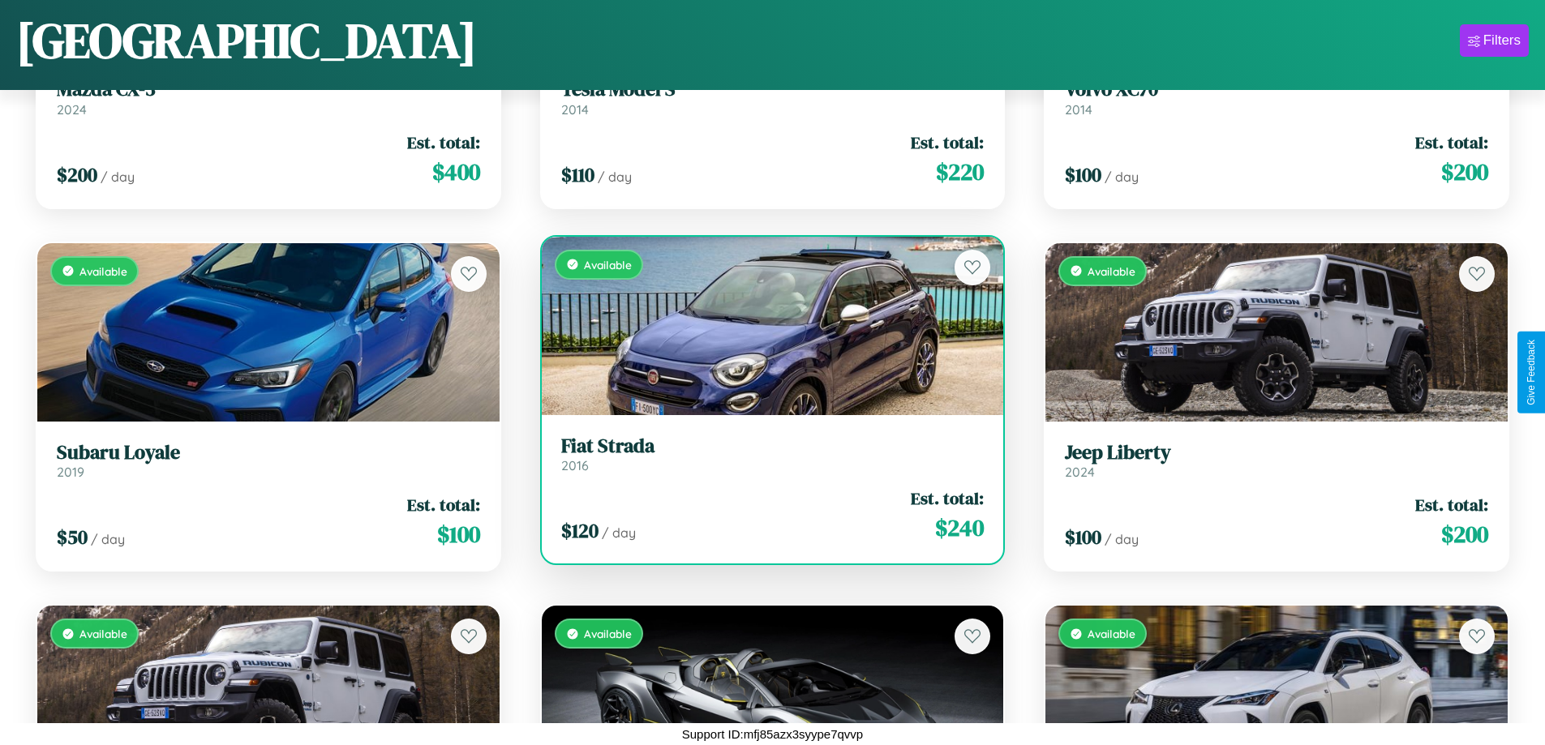
click at [766, 325] on div "Available" at bounding box center [773, 326] width 462 height 178
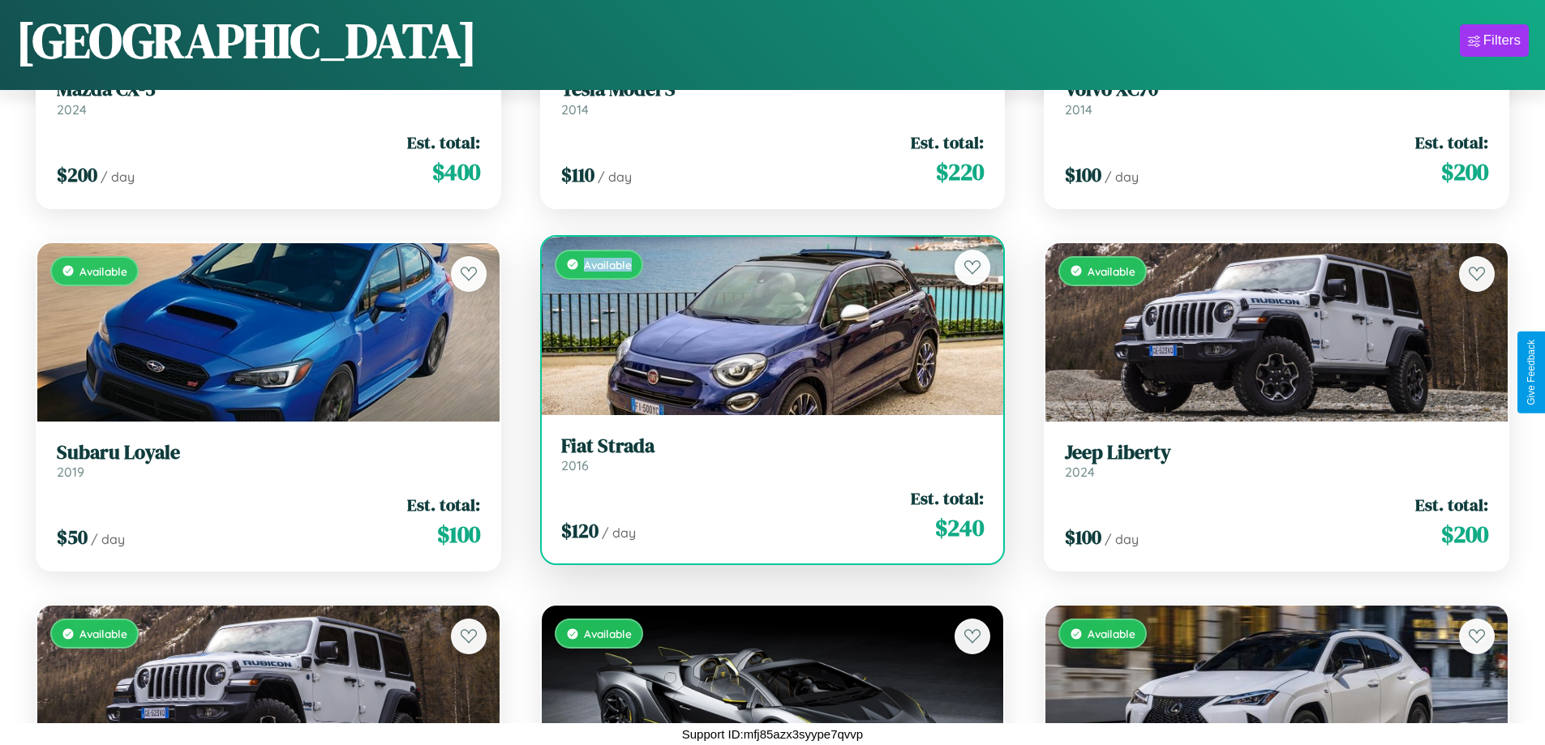
click at [766, 325] on div "Available" at bounding box center [773, 326] width 462 height 178
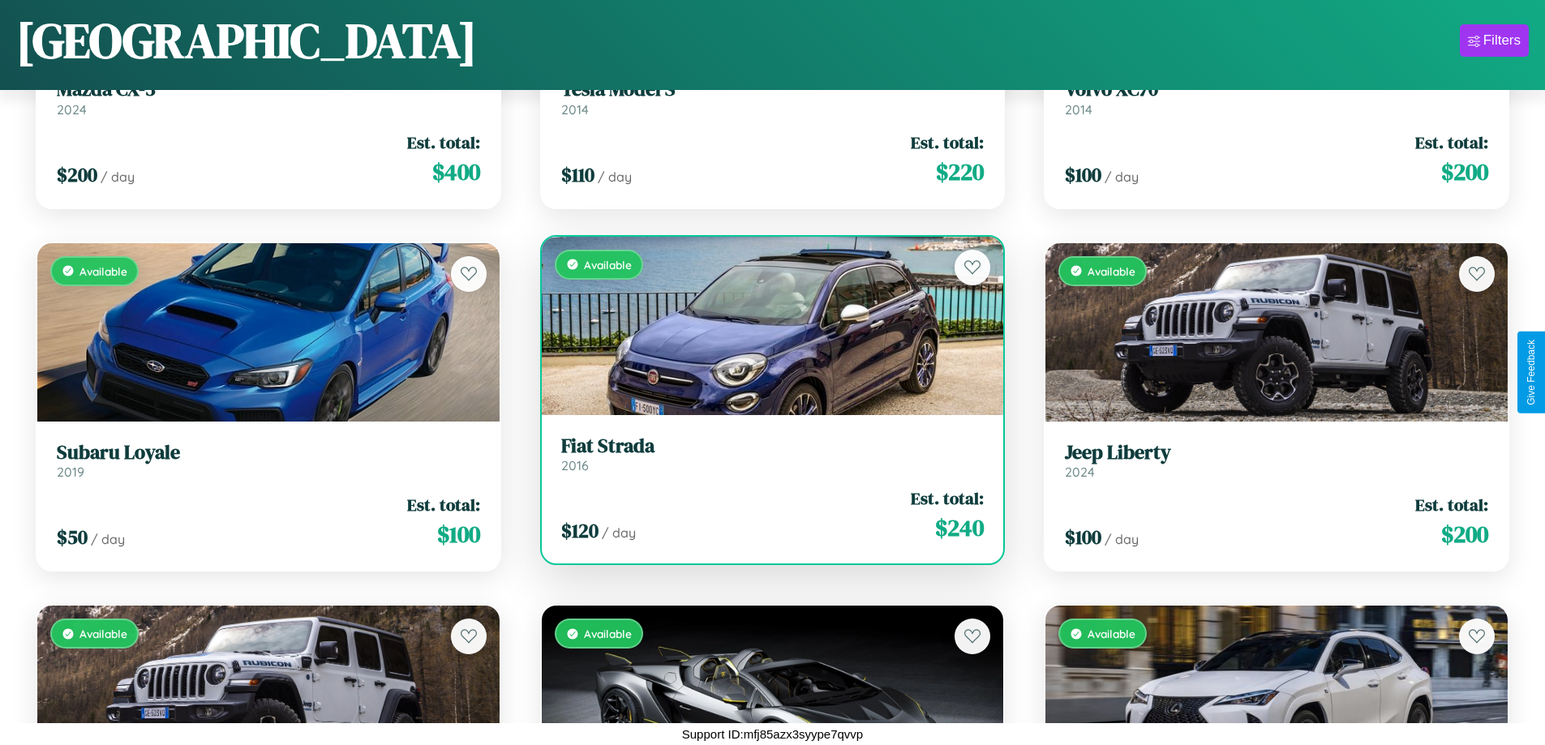
click at [766, 454] on h3 "Fiat Strada" at bounding box center [772, 447] width 423 height 24
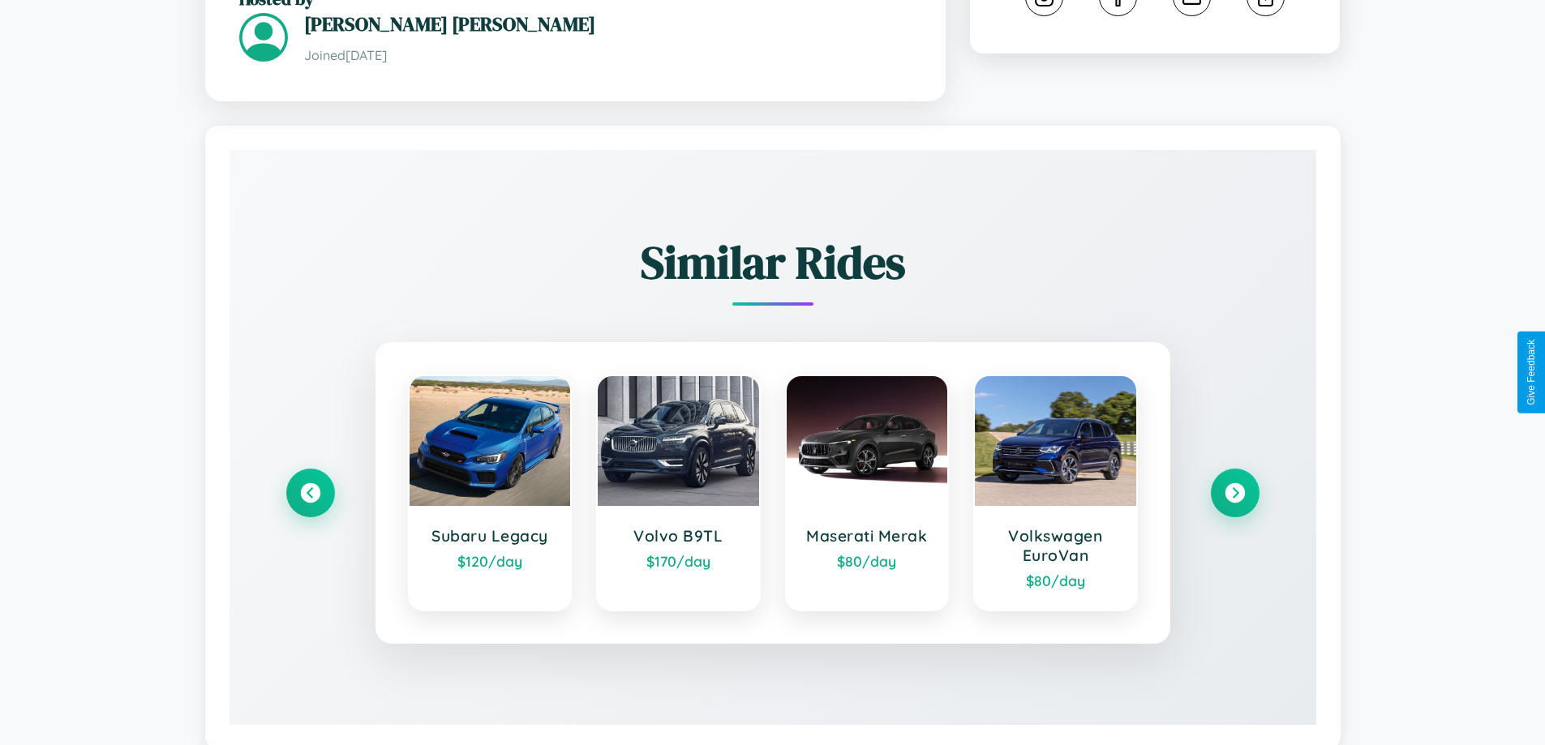
scroll to position [951, 0]
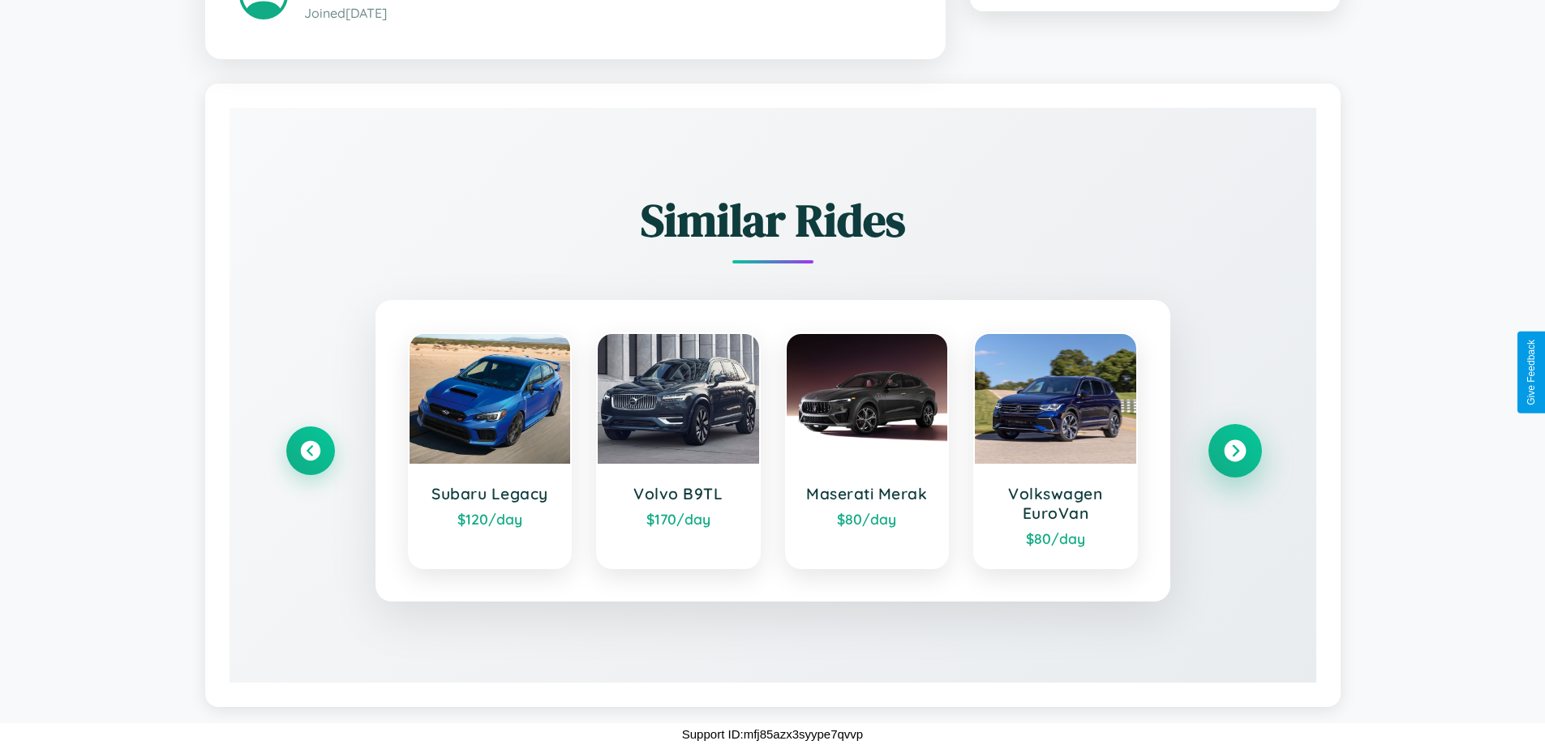
click at [1235, 450] on icon at bounding box center [1235, 451] width 22 height 22
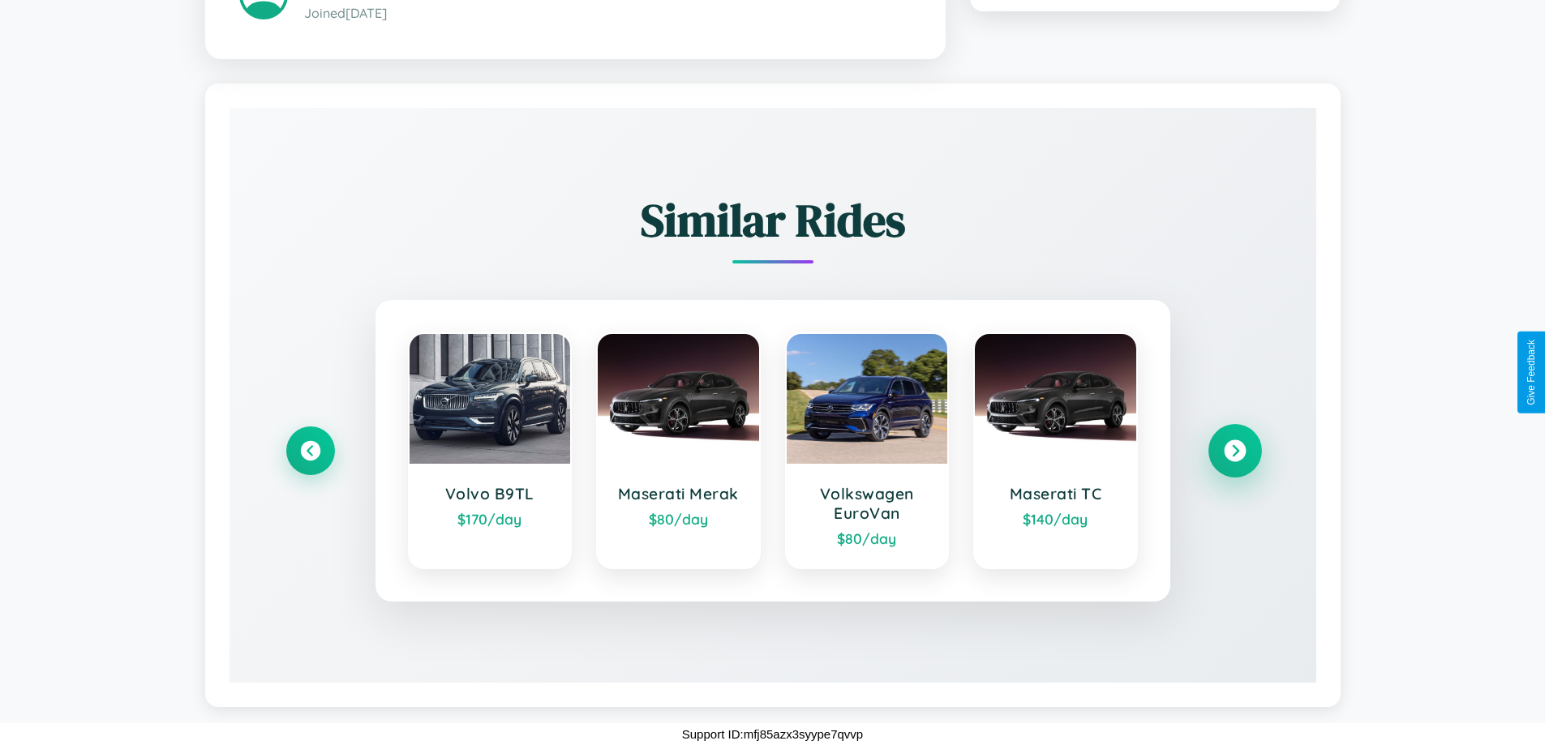
click at [1235, 450] on icon at bounding box center [1235, 451] width 22 height 22
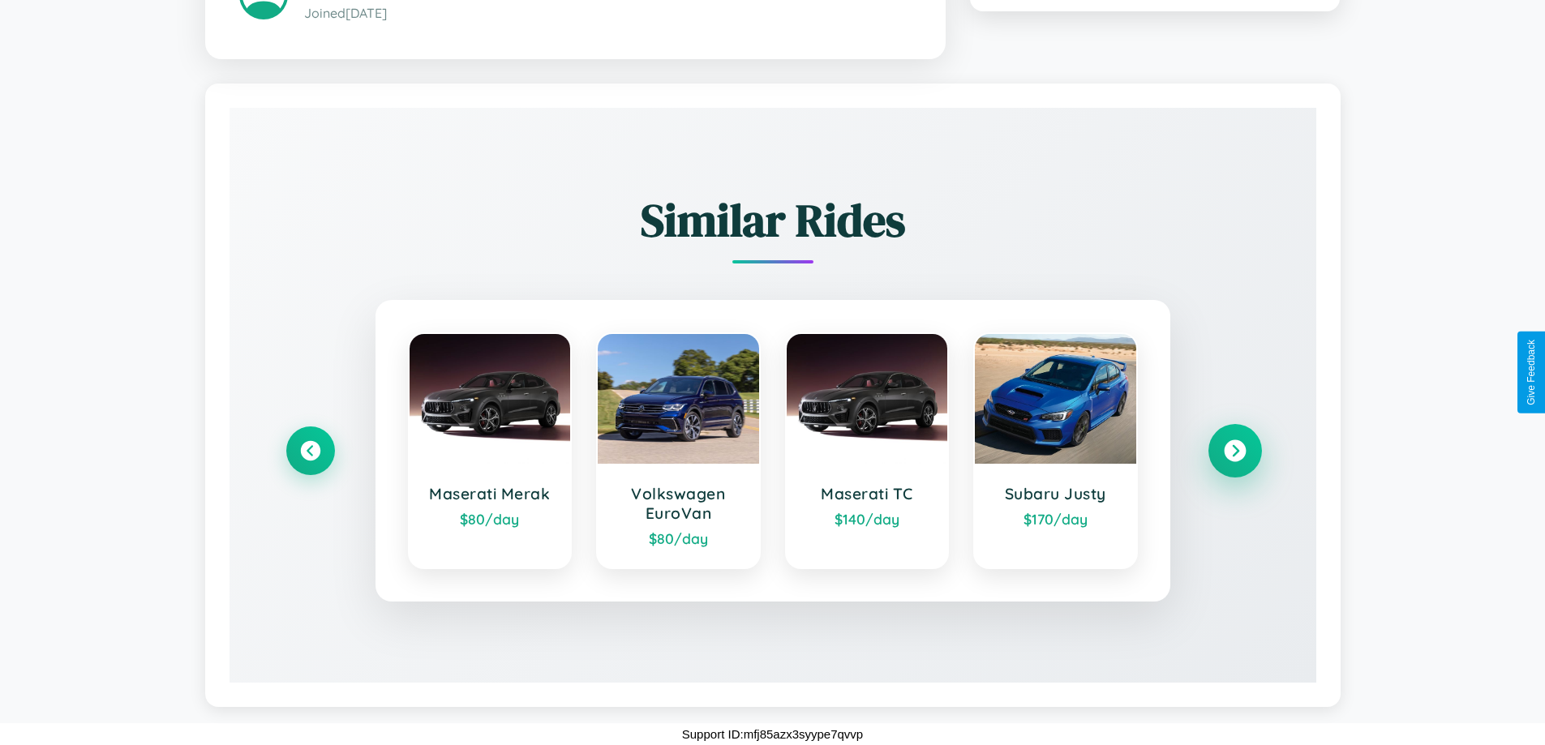
click at [1235, 450] on icon at bounding box center [1235, 451] width 22 height 22
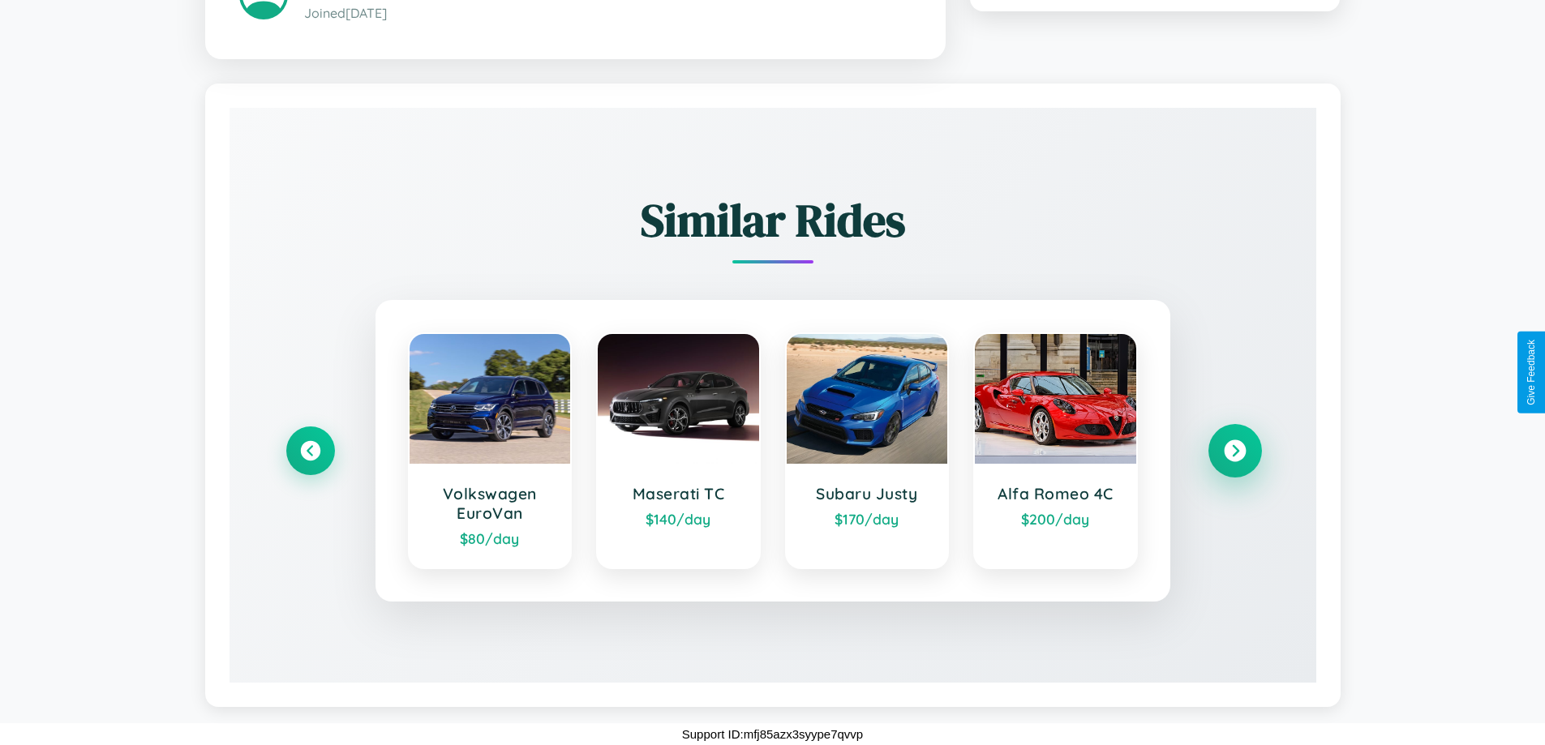
click at [1235, 450] on icon at bounding box center [1235, 451] width 22 height 22
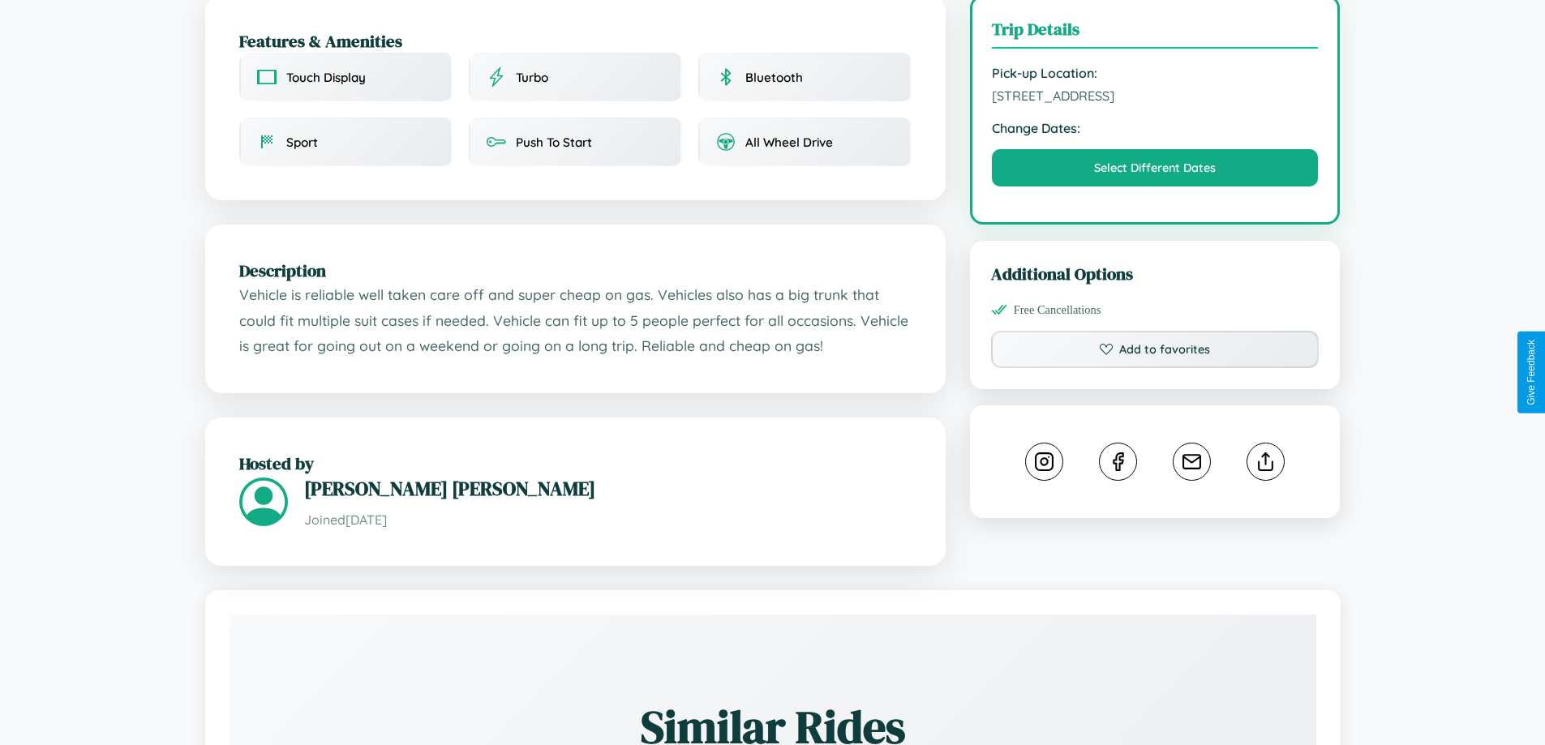
scroll to position [437, 0]
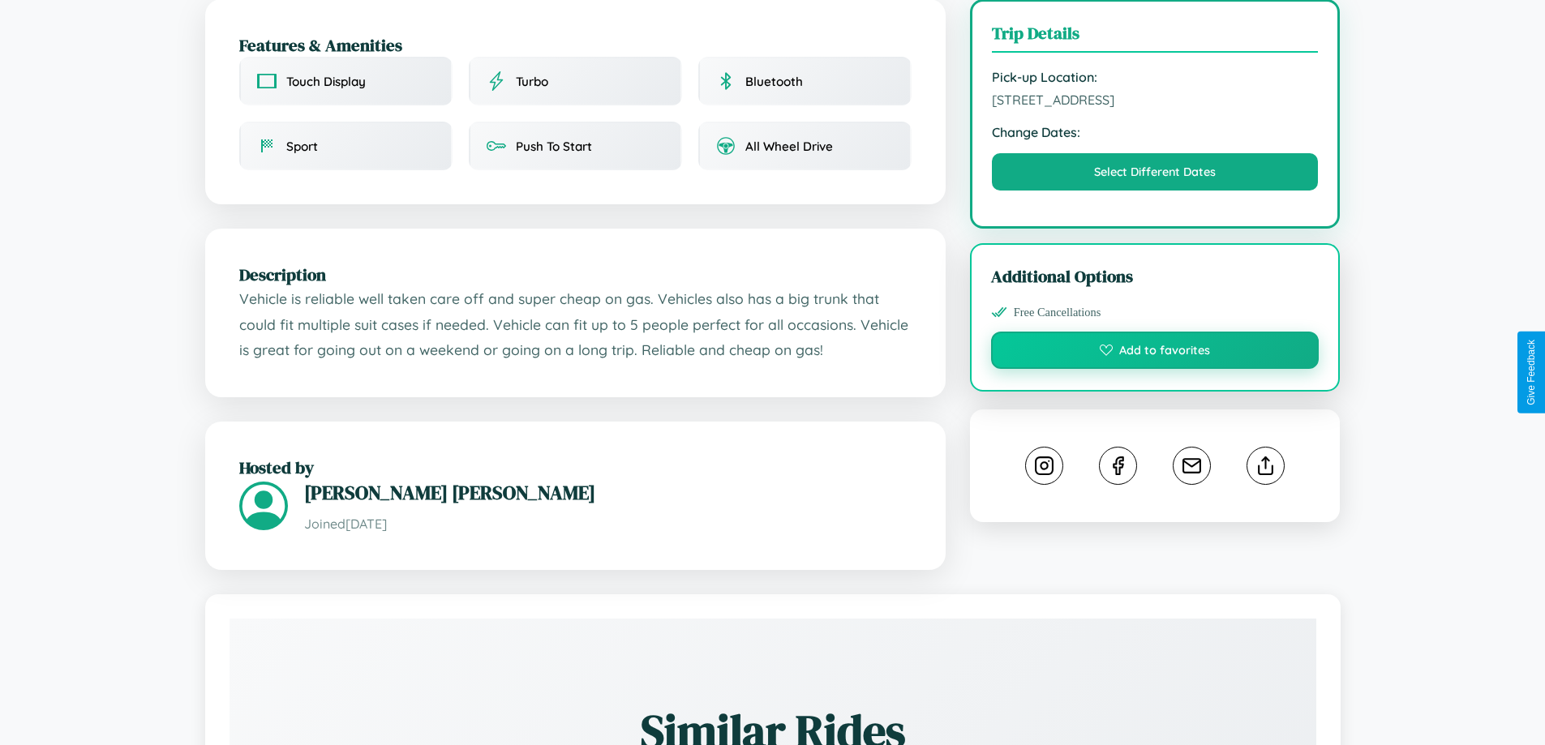
click at [1155, 369] on button "Add to favorites" at bounding box center [1155, 350] width 329 height 37
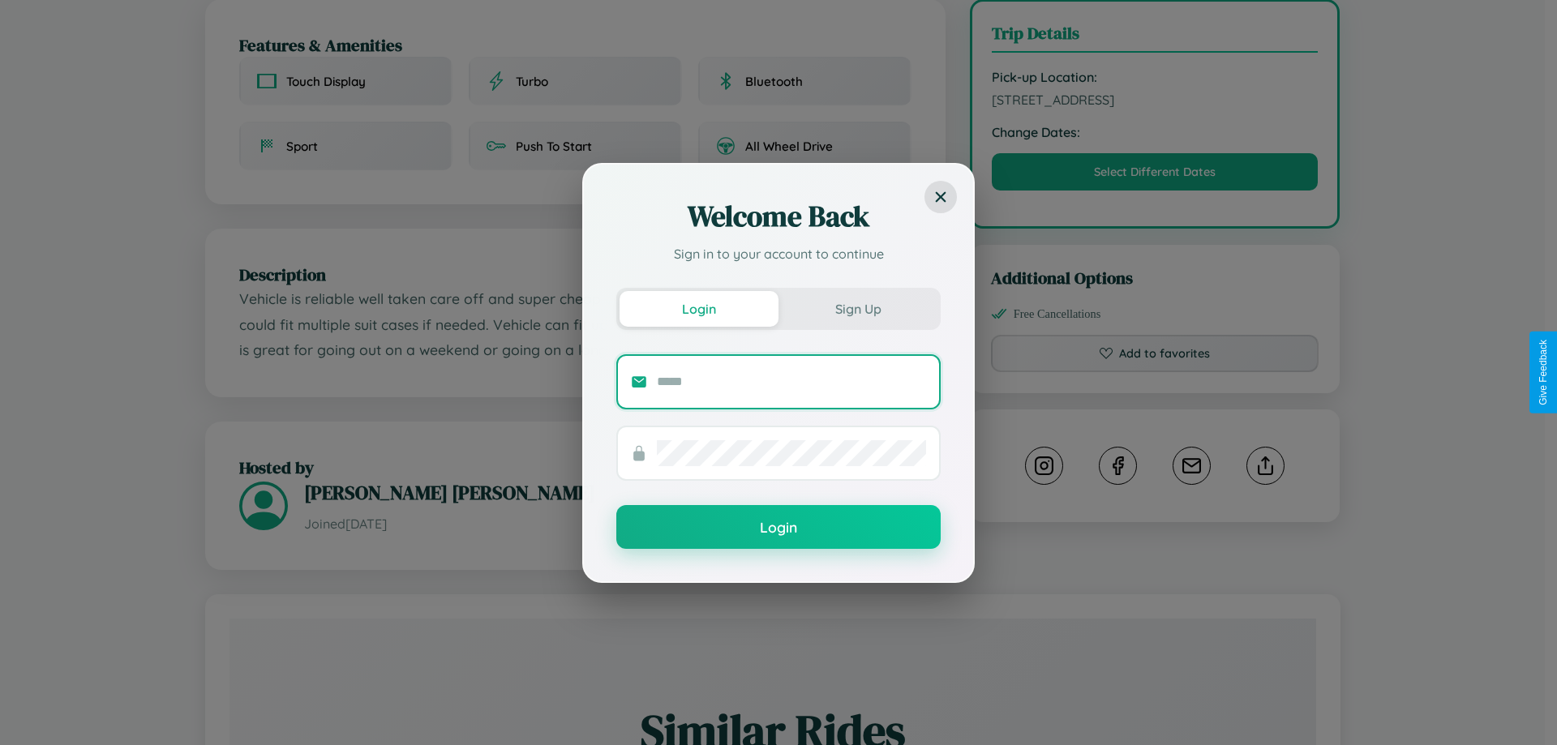
click at [792, 381] on input "text" at bounding box center [791, 382] width 269 height 26
type input "**********"
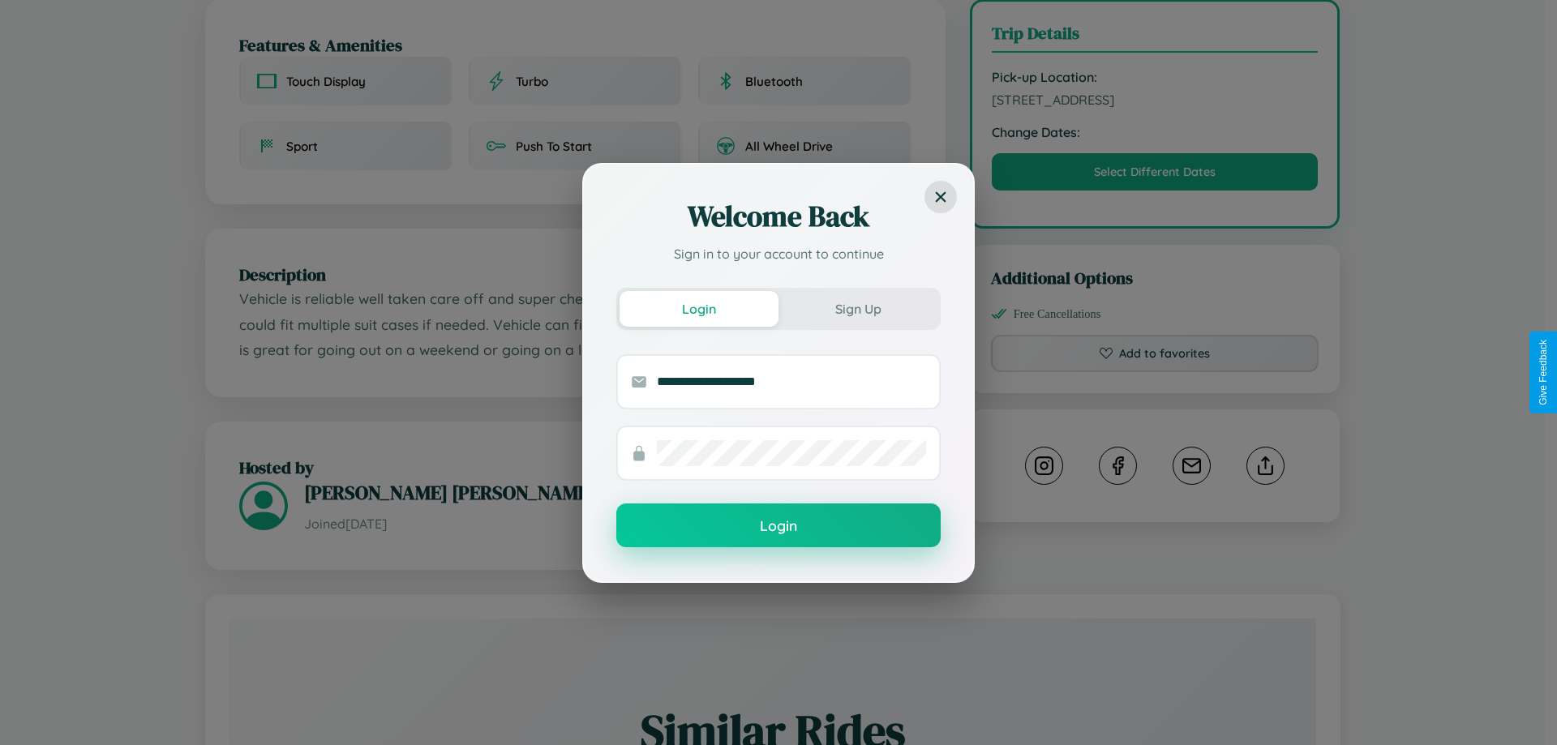
click at [779, 526] on button "Login" at bounding box center [778, 526] width 324 height 44
